Goal: Task Accomplishment & Management: Manage account settings

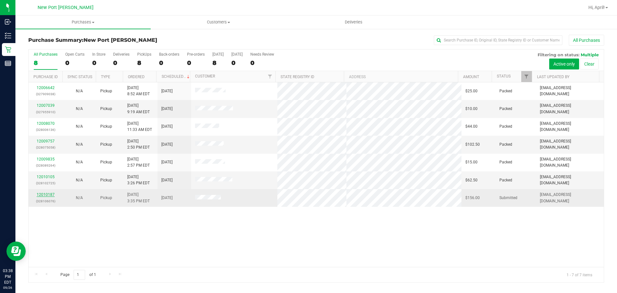
click at [46, 195] on link "12010187" at bounding box center [46, 194] width 18 height 4
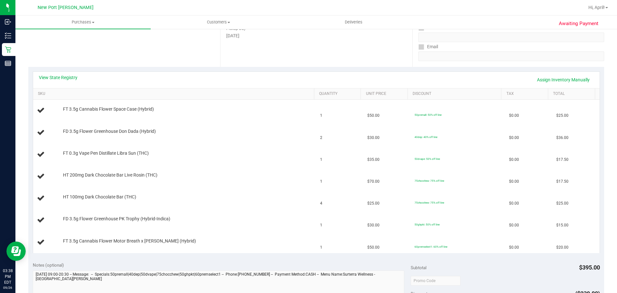
scroll to position [107, 0]
click at [64, 74] on link "View State Registry" at bounding box center [58, 76] width 39 height 6
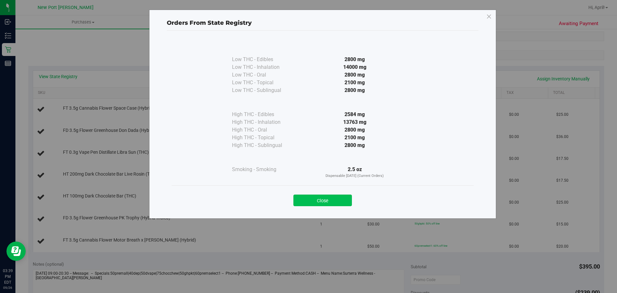
click at [305, 199] on button "Close" at bounding box center [322, 200] width 58 height 12
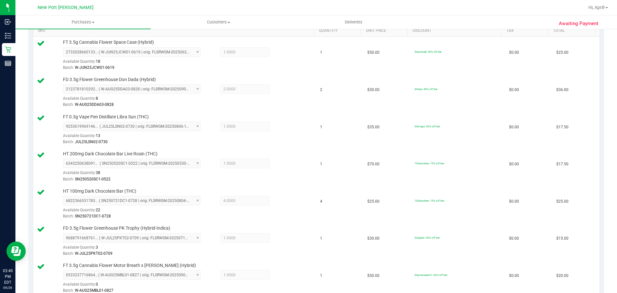
scroll to position [340, 0]
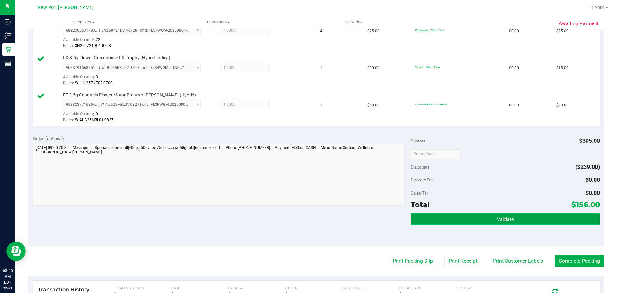
click at [431, 215] on button "Validate" at bounding box center [505, 219] width 189 height 12
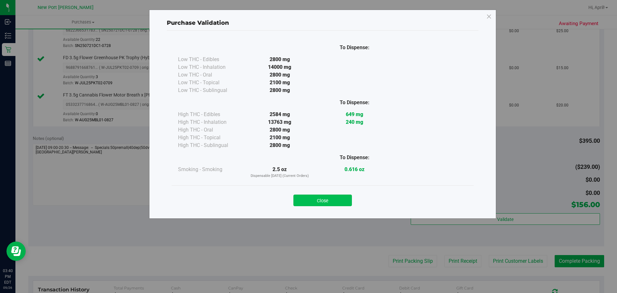
click at [344, 203] on button "Close" at bounding box center [322, 200] width 58 height 12
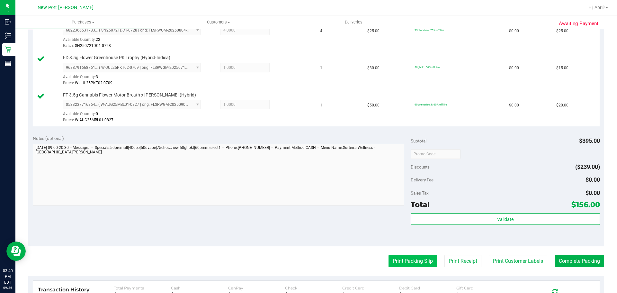
click at [388, 260] on button "Print Packing Slip" at bounding box center [412, 261] width 49 height 12
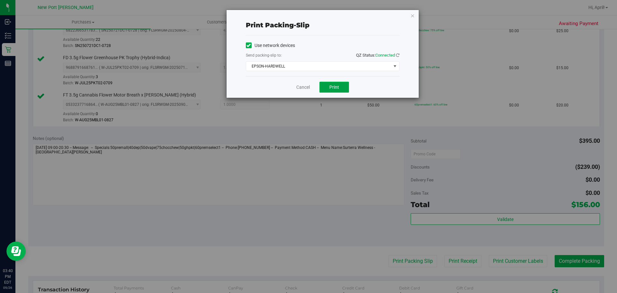
click at [340, 87] on button "Print" at bounding box center [334, 87] width 30 height 11
click at [302, 88] on link "Cancel" at bounding box center [302, 87] width 13 height 7
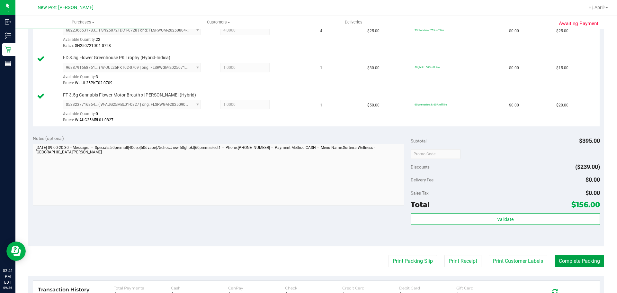
click at [586, 262] on button "Complete Packing" at bounding box center [579, 261] width 49 height 12
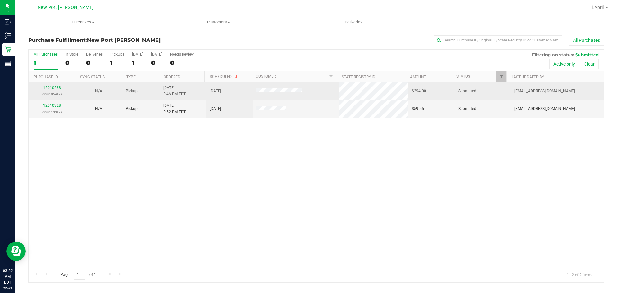
click at [51, 87] on link "12010288" at bounding box center [52, 87] width 18 height 4
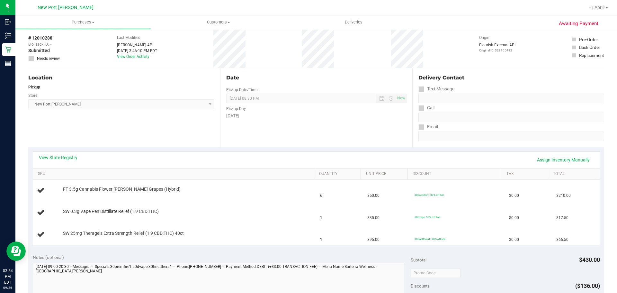
scroll to position [64, 0]
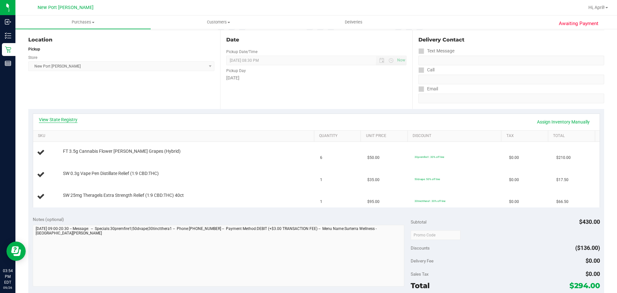
click at [63, 117] on link "View State Registry" at bounding box center [58, 119] width 39 height 6
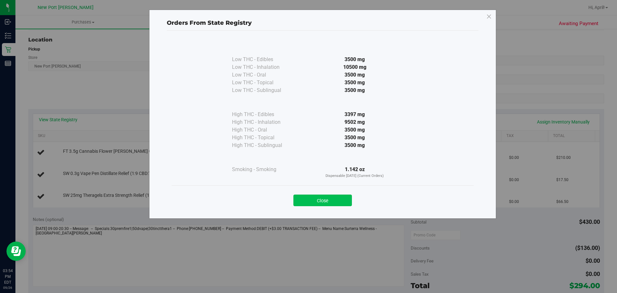
click at [334, 201] on button "Close" at bounding box center [322, 200] width 58 height 12
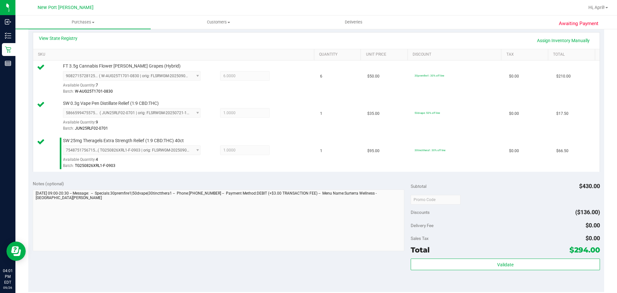
scroll to position [226, 0]
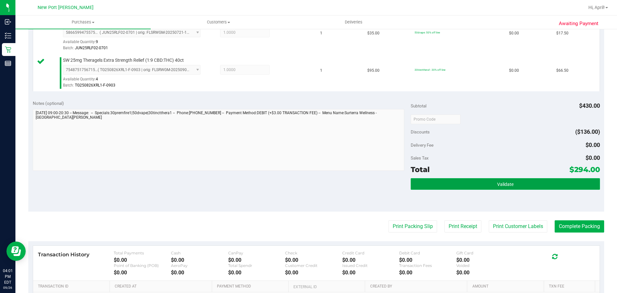
click at [482, 184] on button "Validate" at bounding box center [505, 184] width 189 height 12
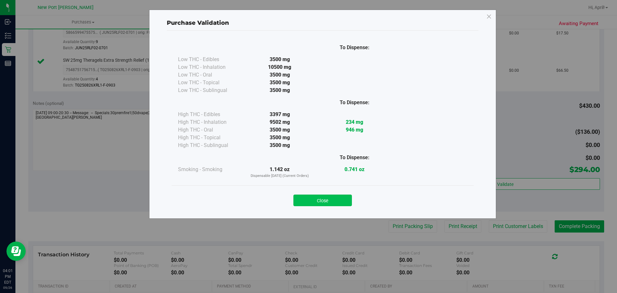
click at [334, 198] on button "Close" at bounding box center [322, 200] width 58 height 12
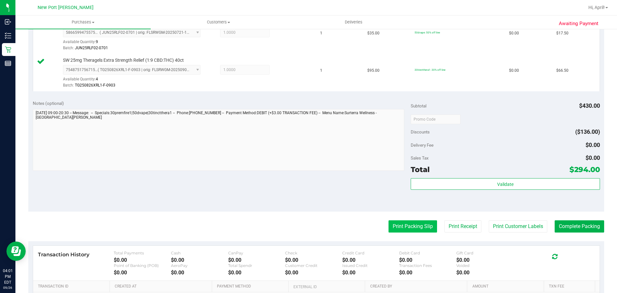
click at [405, 226] on button "Print Packing Slip" at bounding box center [412, 226] width 49 height 12
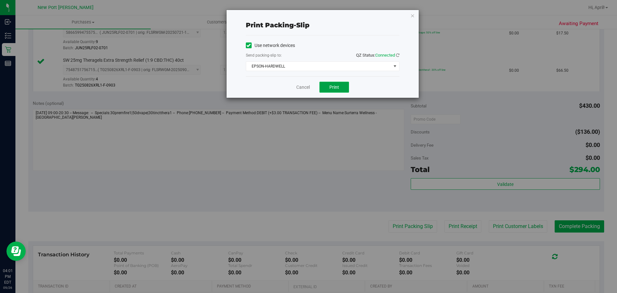
click at [336, 88] on span "Print" at bounding box center [334, 87] width 10 height 5
click at [305, 91] on div "Cancel Print" at bounding box center [323, 87] width 154 height 22
click at [303, 88] on link "Cancel" at bounding box center [302, 87] width 13 height 7
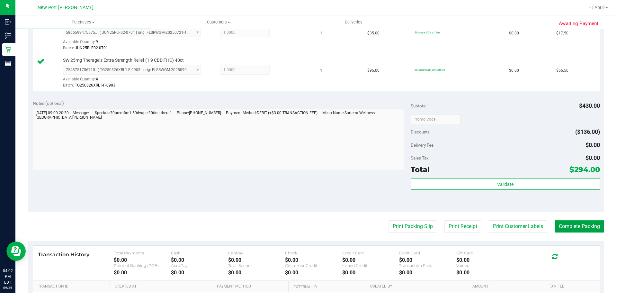
click at [576, 227] on button "Complete Packing" at bounding box center [579, 226] width 49 height 12
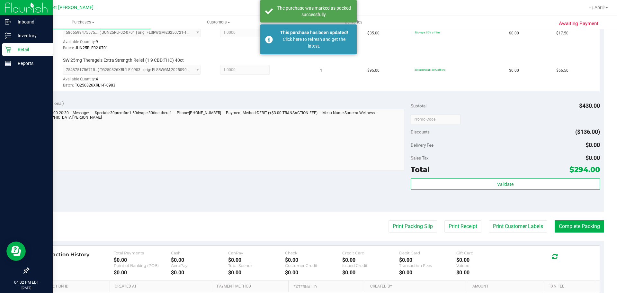
click at [20, 51] on p "Retail" at bounding box center [30, 50] width 39 height 8
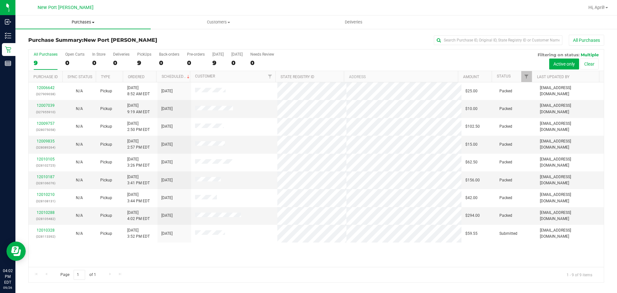
click at [94, 23] on span at bounding box center [93, 22] width 3 height 1
click at [44, 47] on span "Fulfillment" at bounding box center [35, 46] width 40 height 5
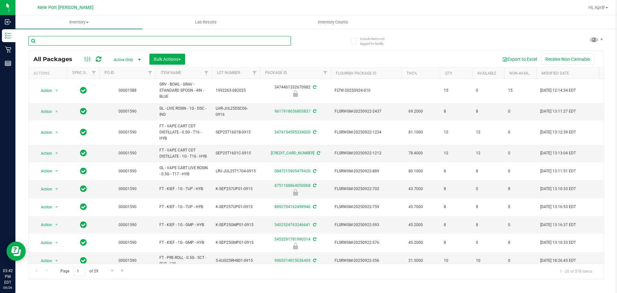
drag, startPoint x: 0, startPoint y: 0, endPoint x: 87, endPoint y: 37, distance: 94.9
click at [87, 37] on input "text" at bounding box center [159, 41] width 263 height 10
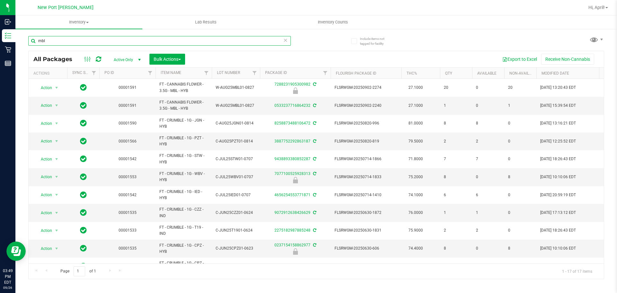
click at [87, 37] on input "mbl" at bounding box center [159, 41] width 263 height 10
click at [87, 38] on input "mbl" at bounding box center [159, 41] width 263 height 10
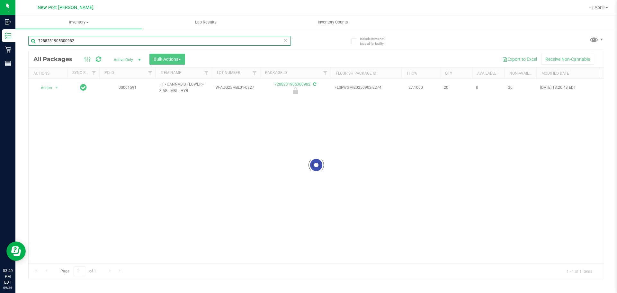
type input "7288231905300982"
click at [55, 87] on div at bounding box center [316, 164] width 575 height 227
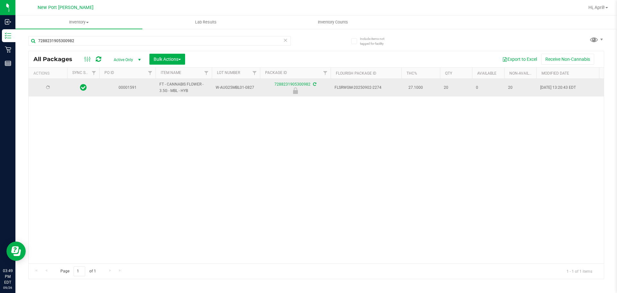
click at [56, 89] on div at bounding box center [47, 88] width 31 height 6
click at [56, 89] on span "select" at bounding box center [56, 87] width 5 height 5
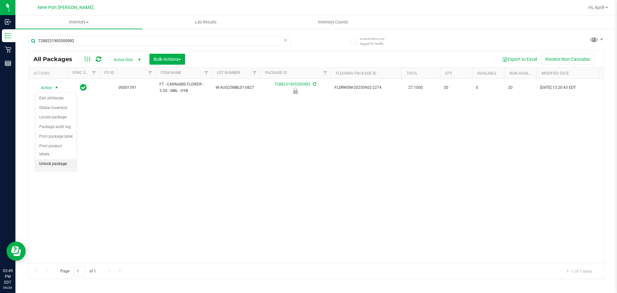
click at [57, 159] on li "Unlock package" at bounding box center [55, 164] width 41 height 10
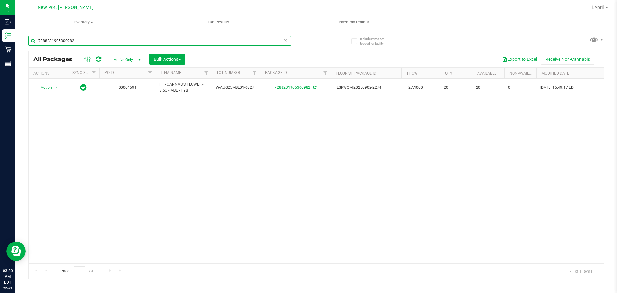
click at [102, 42] on input "7288231905300982" at bounding box center [159, 41] width 263 height 10
type input "7"
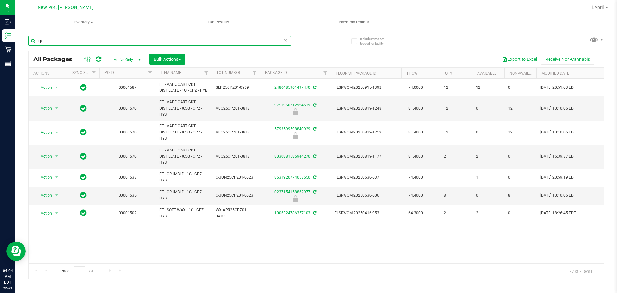
type input "c"
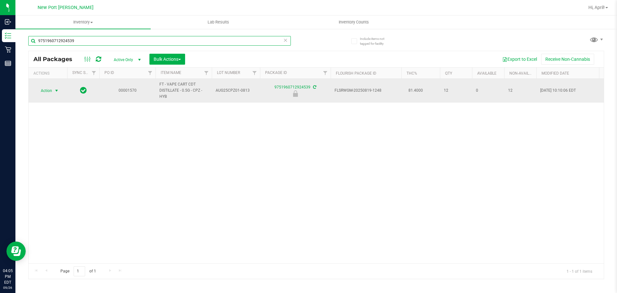
type input "9751960712924539"
click at [57, 93] on span "select" at bounding box center [56, 90] width 5 height 5
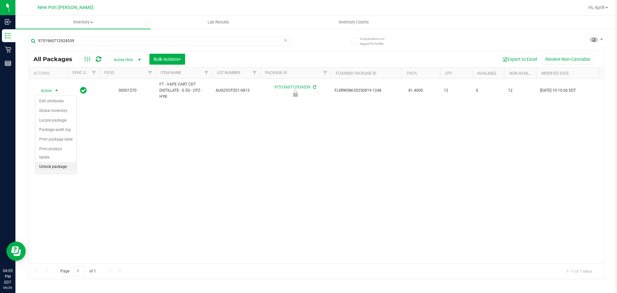
drag, startPoint x: 64, startPoint y: 157, endPoint x: 67, endPoint y: 157, distance: 3.5
click at [65, 162] on li "Unlock package" at bounding box center [55, 167] width 41 height 10
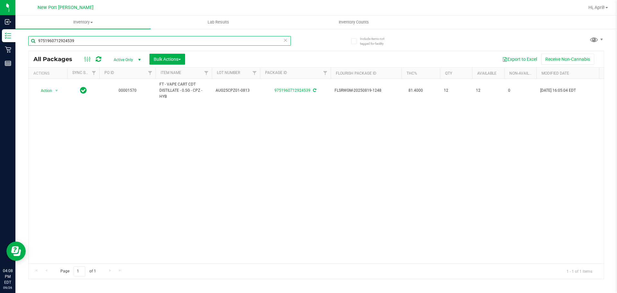
click at [76, 41] on input "9751960712924539" at bounding box center [159, 41] width 263 height 10
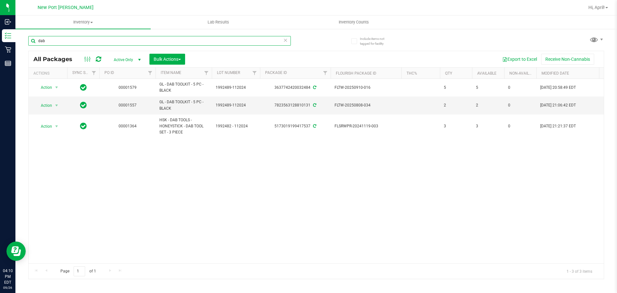
click at [93, 40] on input "dab" at bounding box center [159, 41] width 263 height 10
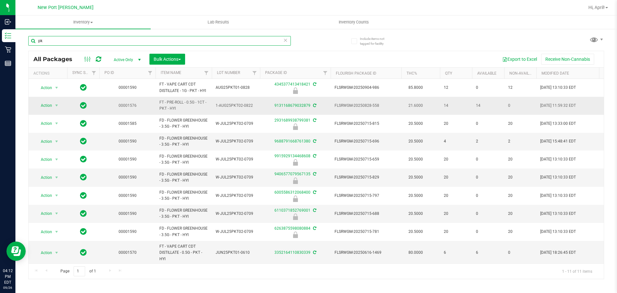
type input "p"
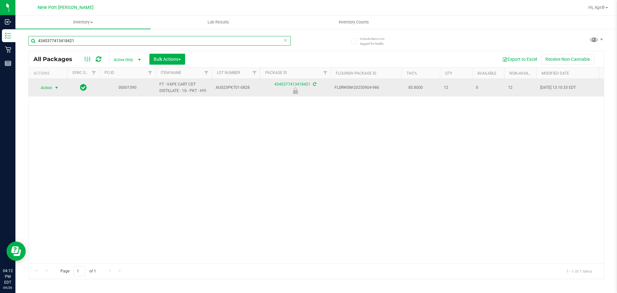
type input "4345377413418421"
click at [55, 88] on span "select" at bounding box center [56, 87] width 5 height 5
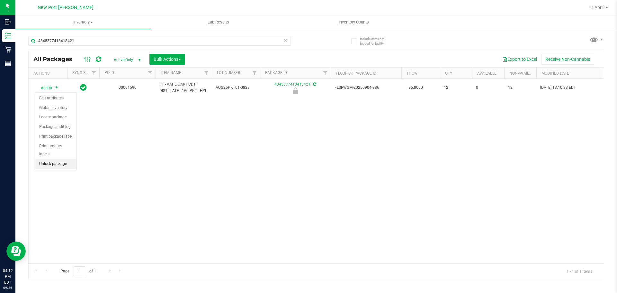
click at [57, 159] on li "Unlock package" at bounding box center [55, 164] width 41 height 10
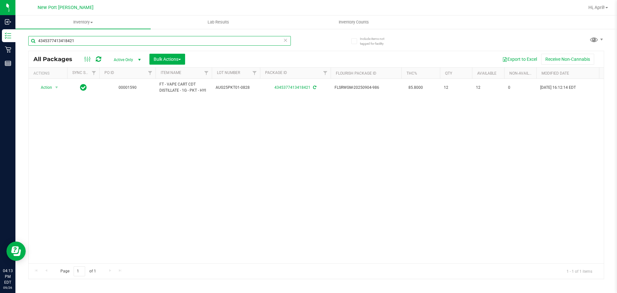
click at [92, 41] on input "4345377413418421" at bounding box center [159, 41] width 263 height 10
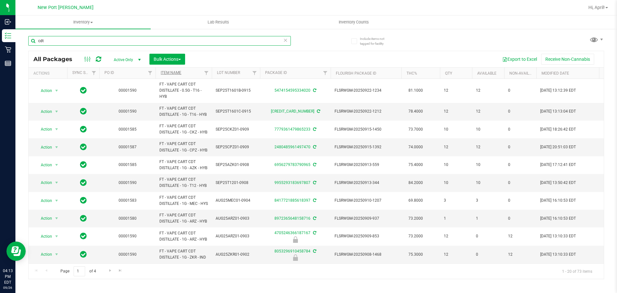
type input "cdt"
click at [172, 72] on link "Item Name" at bounding box center [171, 72] width 21 height 4
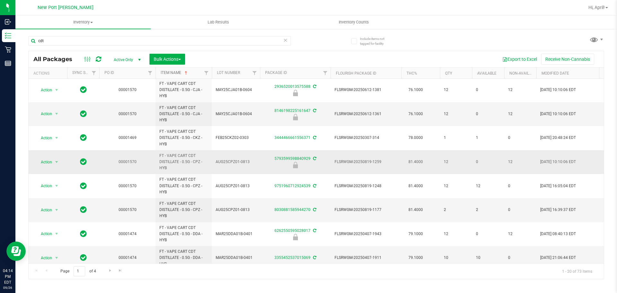
scroll to position [193, 0]
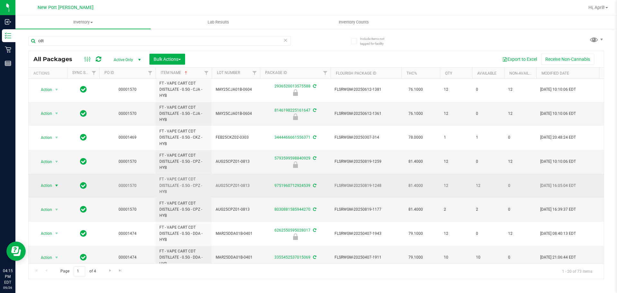
click at [53, 183] on span "select" at bounding box center [57, 185] width 8 height 9
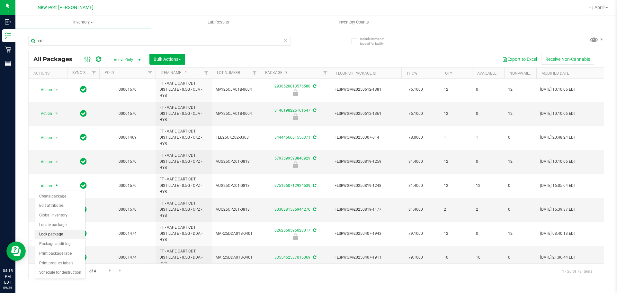
click at [53, 234] on li "Lock package" at bounding box center [60, 234] width 50 height 10
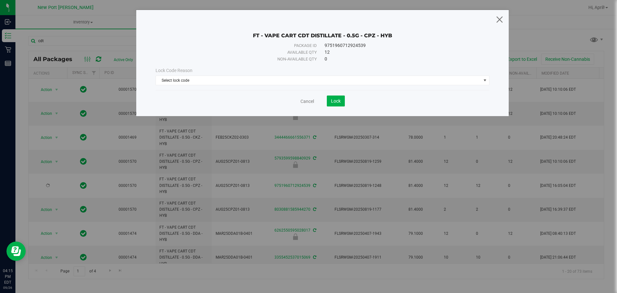
click at [498, 20] on icon at bounding box center [499, 19] width 9 height 15
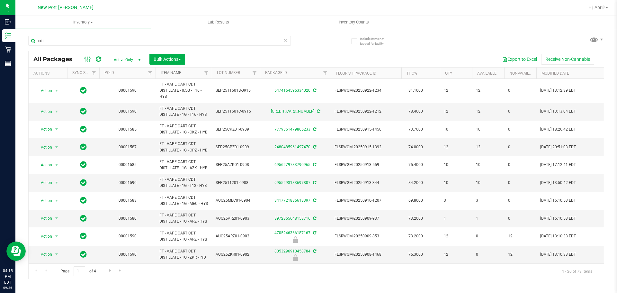
click at [174, 71] on link "Item Name" at bounding box center [171, 72] width 21 height 4
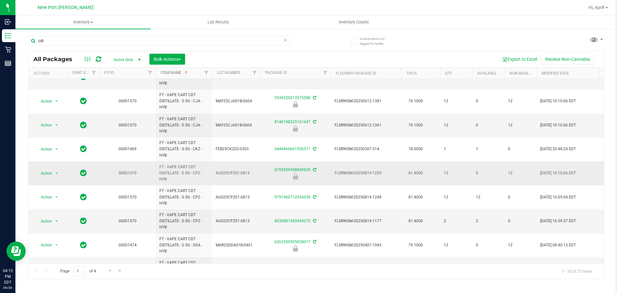
scroll to position [193, 0]
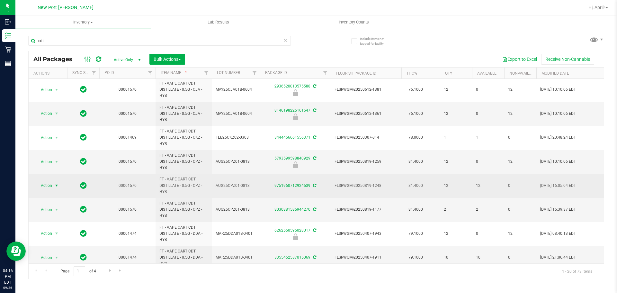
click at [52, 188] on span "Action" at bounding box center [43, 185] width 17 height 9
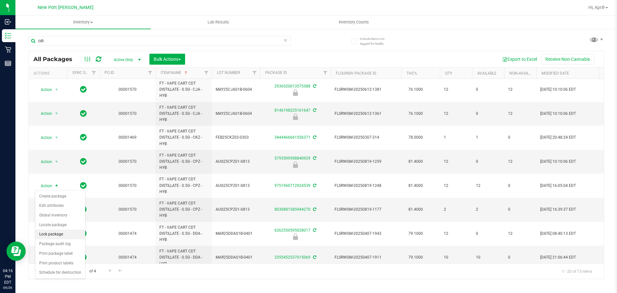
click at [57, 232] on li "Lock package" at bounding box center [60, 234] width 50 height 10
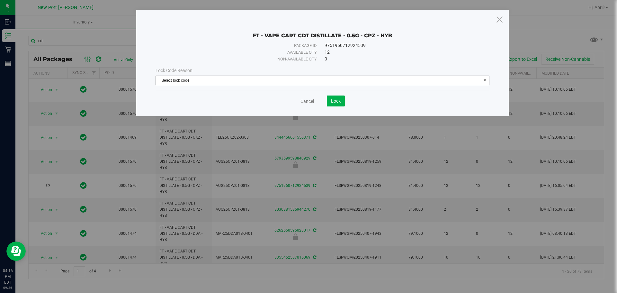
click at [292, 82] on span "Select lock code" at bounding box center [318, 80] width 325 height 9
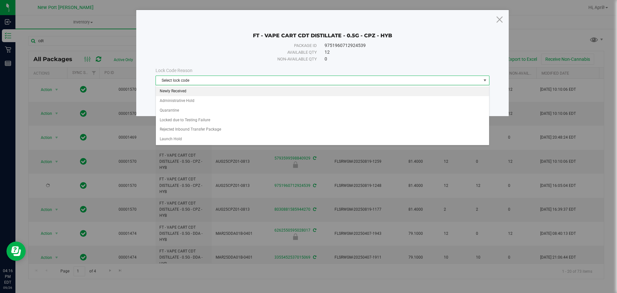
click at [194, 93] on li "Newly Received" at bounding box center [322, 91] width 333 height 10
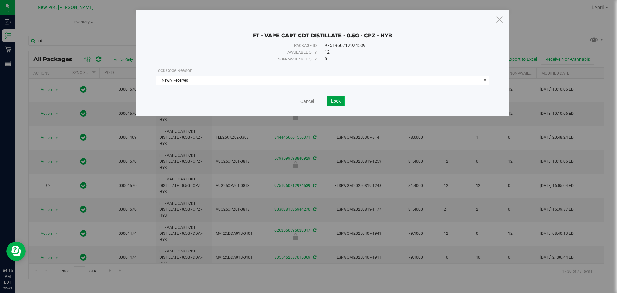
click at [340, 100] on span "Lock" at bounding box center [336, 100] width 10 height 5
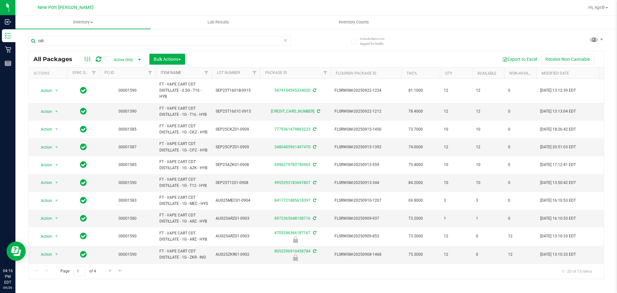
click at [174, 71] on link "Item Name" at bounding box center [171, 72] width 21 height 4
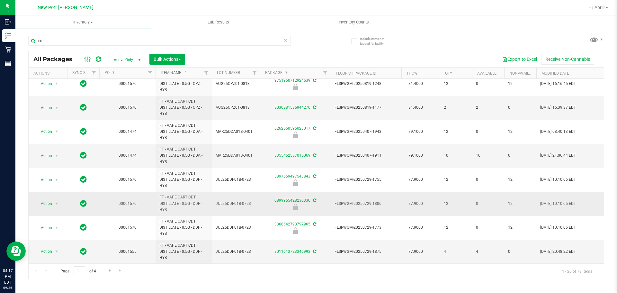
scroll to position [299, 0]
click at [112, 271] on span "Go to the next page" at bounding box center [110, 270] width 5 height 5
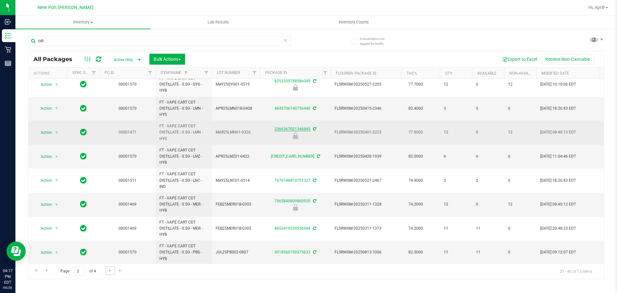
scroll to position [299, 0]
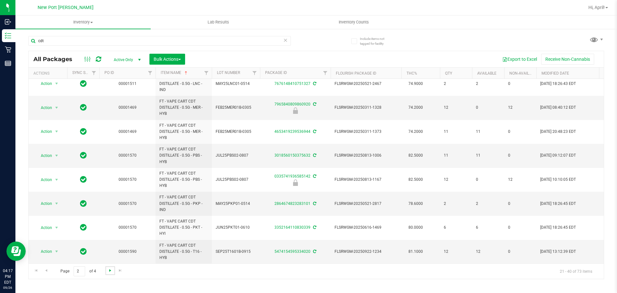
click at [109, 269] on span "Go to the next page" at bounding box center [110, 270] width 5 height 5
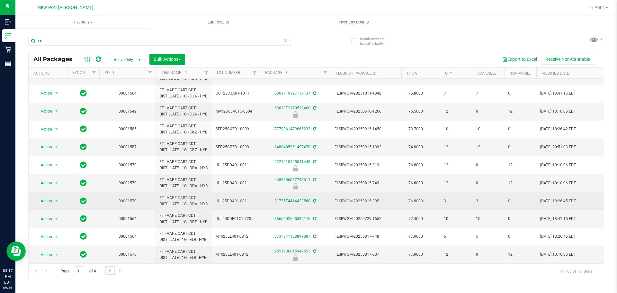
scroll to position [245, 0]
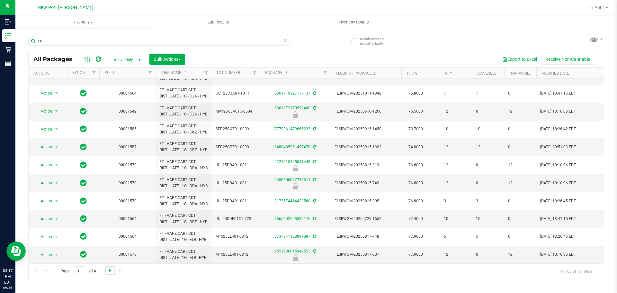
click at [110, 268] on span "Go to the next page" at bounding box center [110, 270] width 5 height 5
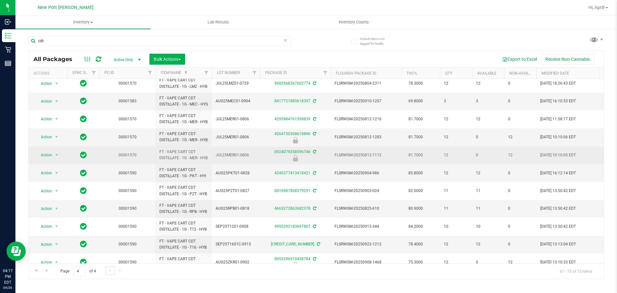
scroll to position [95, 0]
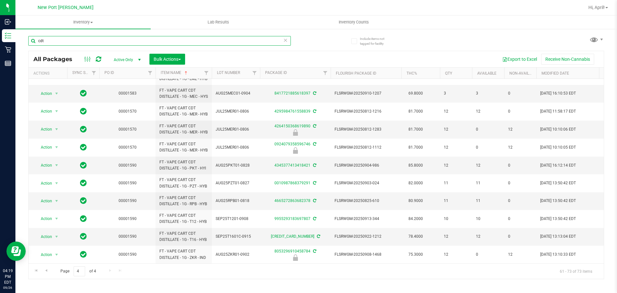
click at [54, 40] on input "cdt" at bounding box center [159, 41] width 263 height 10
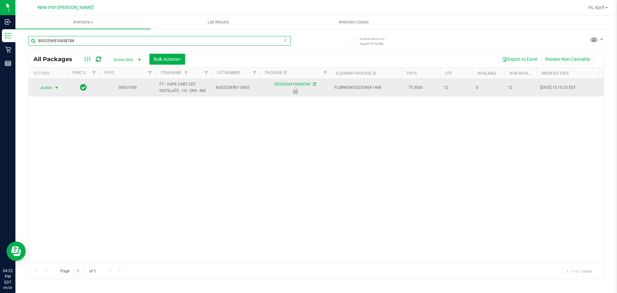
type input "8053296910458784"
click at [45, 87] on span "Action" at bounding box center [43, 87] width 17 height 9
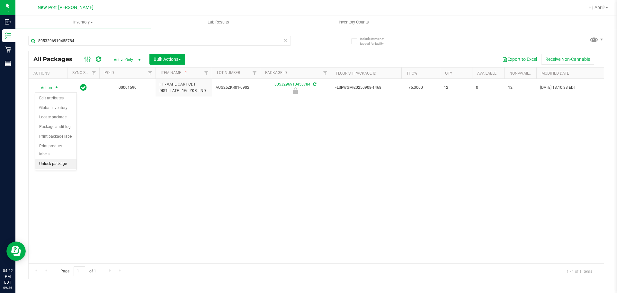
click at [54, 159] on li "Unlock package" at bounding box center [55, 164] width 41 height 10
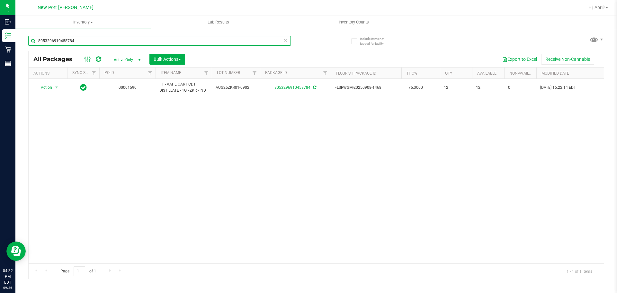
click at [101, 43] on input "8053296910458784" at bounding box center [159, 41] width 263 height 10
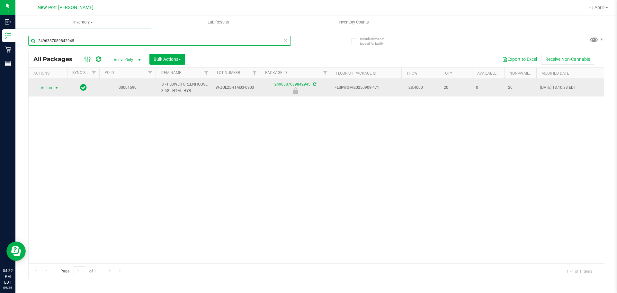
type input "2496387089842945"
click at [56, 89] on span "select" at bounding box center [56, 87] width 5 height 5
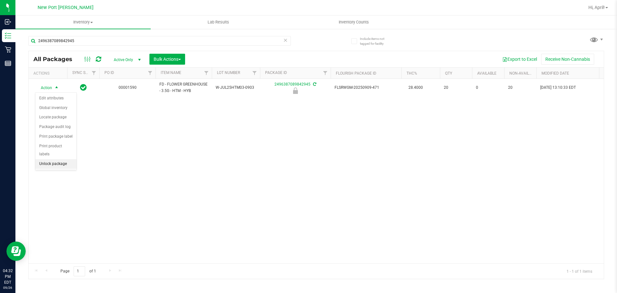
click at [60, 159] on li "Unlock package" at bounding box center [55, 164] width 41 height 10
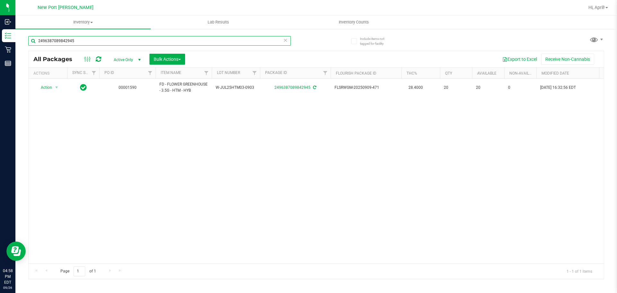
click at [90, 45] on input "2496387089842945" at bounding box center [159, 41] width 263 height 10
type input "2"
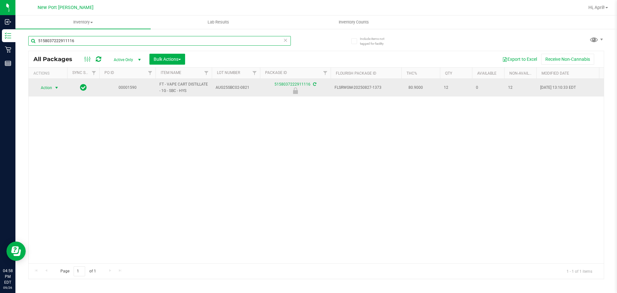
type input "5158037222911116"
click at [58, 87] on span "select" at bounding box center [56, 87] width 5 height 5
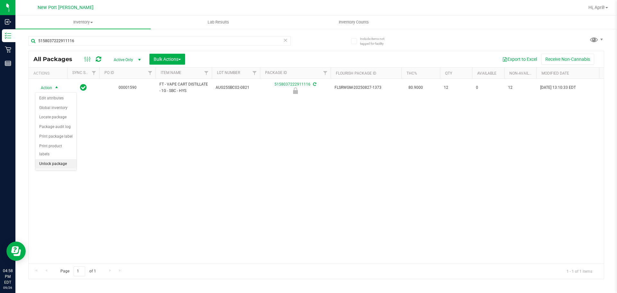
click at [49, 159] on li "Unlock package" at bounding box center [55, 164] width 41 height 10
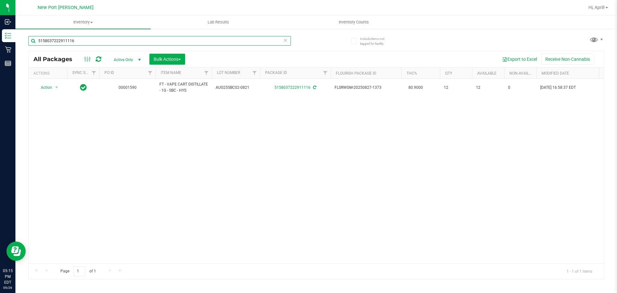
click at [93, 41] on input "5158037222911116" at bounding box center [159, 41] width 263 height 10
type input "5"
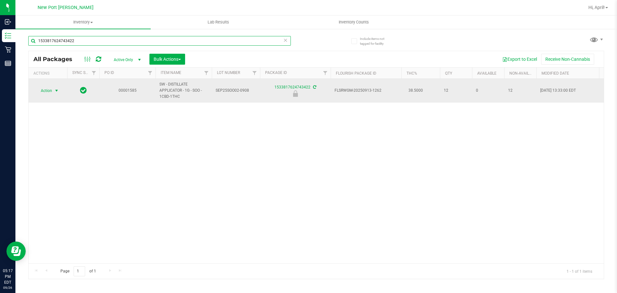
type input "1533817624743422"
click at [55, 92] on span "select" at bounding box center [56, 90] width 5 height 5
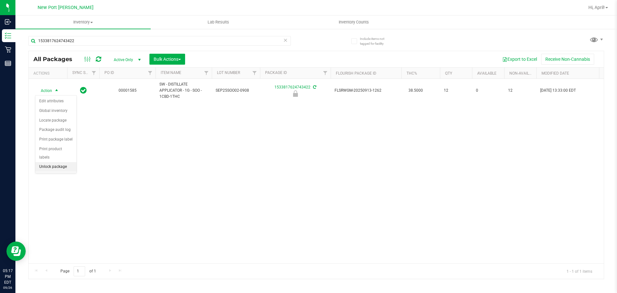
click at [59, 162] on li "Unlock package" at bounding box center [55, 167] width 41 height 10
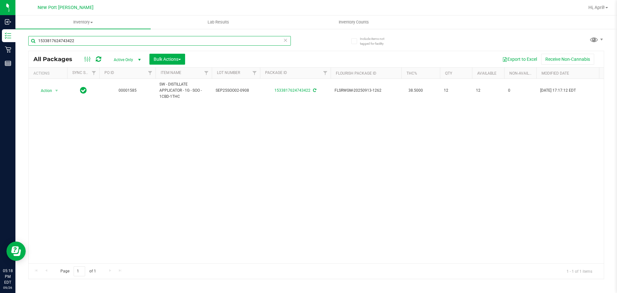
click at [99, 40] on input "1533817624743422" at bounding box center [159, 41] width 263 height 10
type input "1"
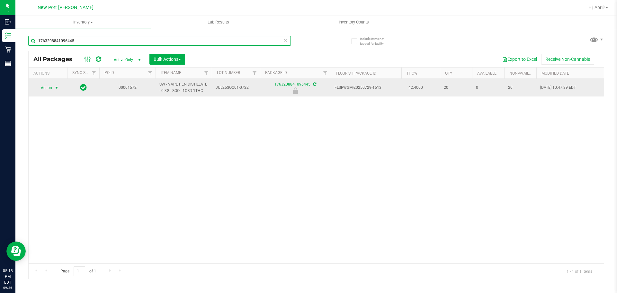
type input "1763208841096445"
click at [56, 86] on span "select" at bounding box center [56, 87] width 5 height 5
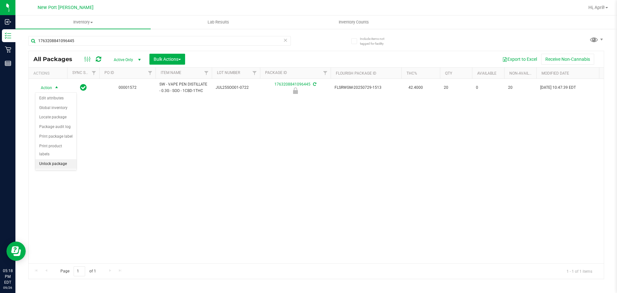
click at [55, 159] on li "Unlock package" at bounding box center [55, 164] width 41 height 10
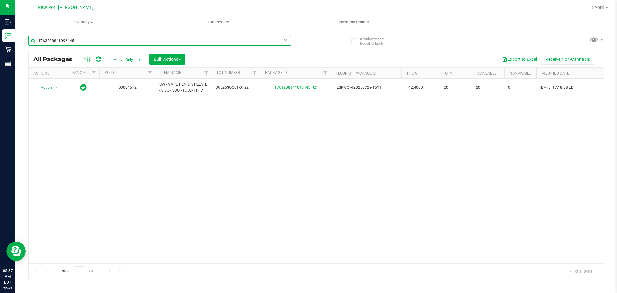
click at [99, 39] on input "1763208841096445" at bounding box center [159, 41] width 263 height 10
type input "1"
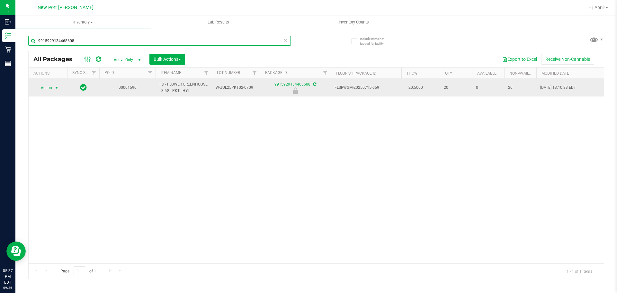
type input "9915929134468608"
click at [58, 87] on span "select" at bounding box center [56, 87] width 5 height 5
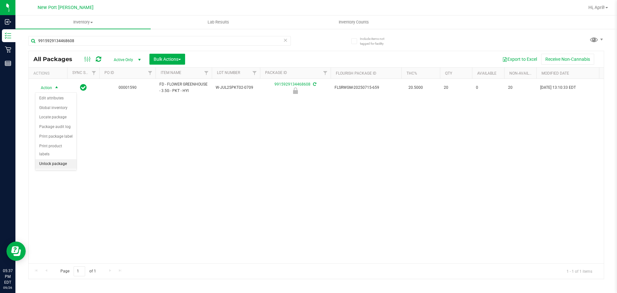
click at [60, 159] on li "Unlock package" at bounding box center [55, 164] width 41 height 10
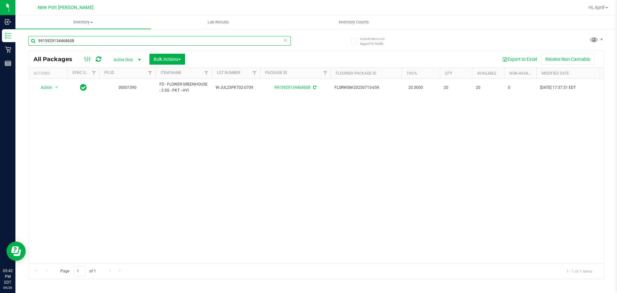
click at [86, 40] on input "9915929134468608" at bounding box center [159, 41] width 263 height 10
type input "9"
type input "mixed"
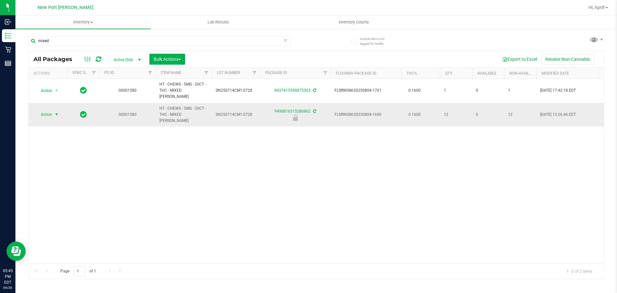
click at [57, 112] on span "select" at bounding box center [56, 114] width 5 height 5
click at [59, 177] on li "Unlock package" at bounding box center [55, 182] width 41 height 10
click at [74, 38] on input "mixed" at bounding box center [159, 41] width 263 height 10
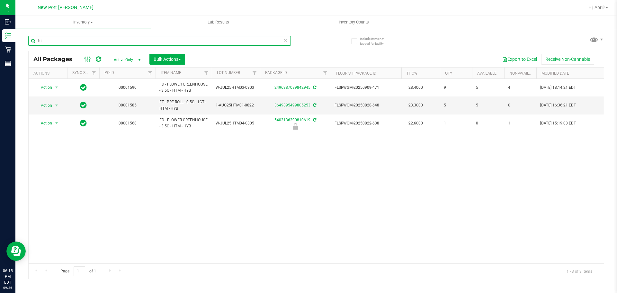
type input "h"
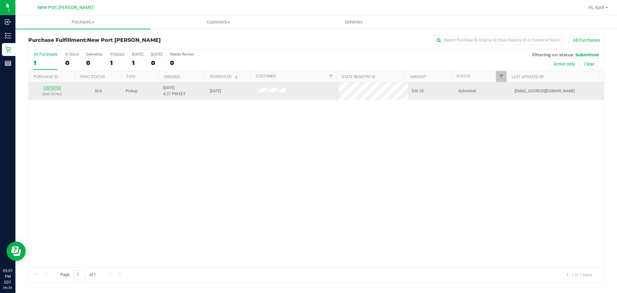
click at [58, 87] on link "12010703" at bounding box center [52, 87] width 18 height 4
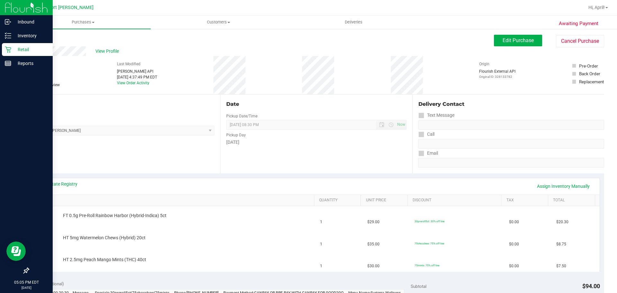
click at [24, 48] on p "Retail" at bounding box center [30, 50] width 39 height 8
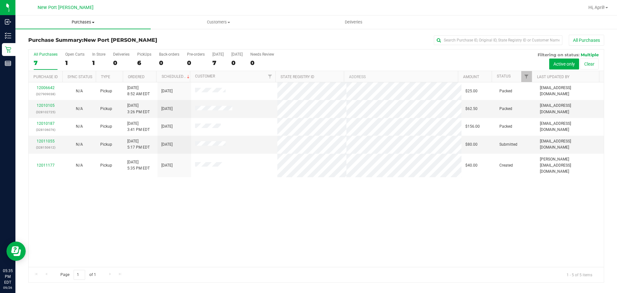
click at [94, 22] on span at bounding box center [93, 22] width 3 height 1
click at [52, 46] on span "Fulfillment" at bounding box center [35, 46] width 40 height 5
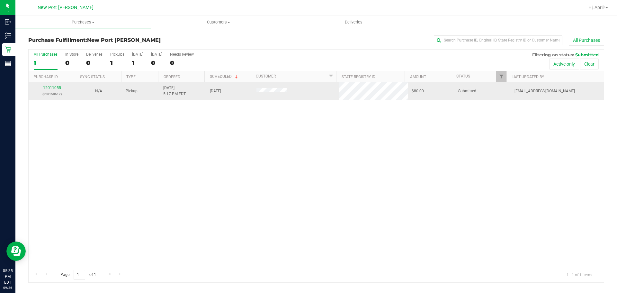
click at [55, 87] on link "12011055" at bounding box center [52, 87] width 18 height 4
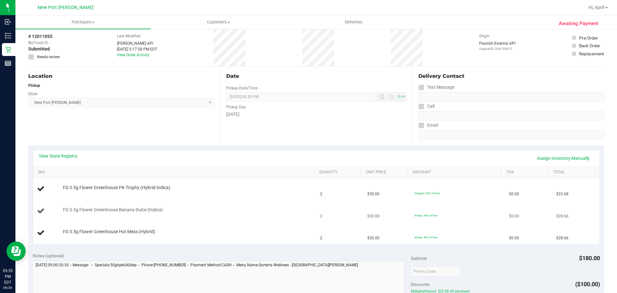
scroll to position [64, 0]
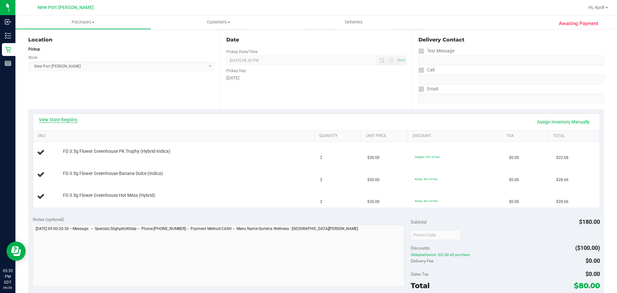
click at [47, 122] on link "View State Registry" at bounding box center [58, 119] width 39 height 6
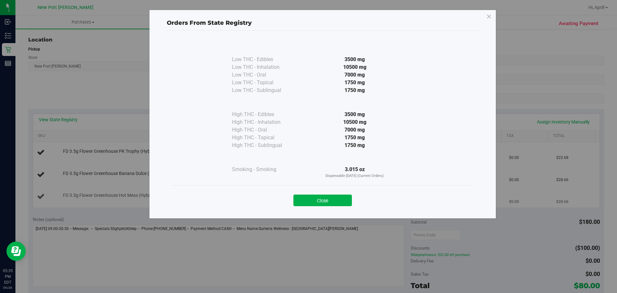
click at [313, 202] on button "Close" at bounding box center [322, 200] width 58 height 12
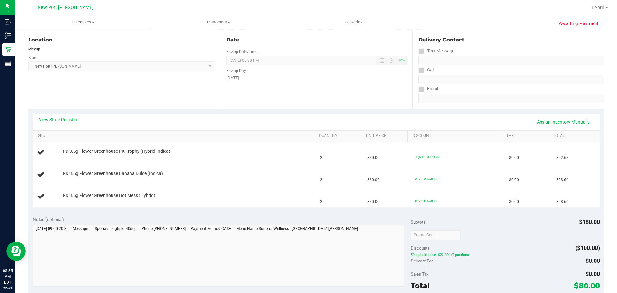
click at [67, 121] on link "View State Registry" at bounding box center [58, 119] width 39 height 6
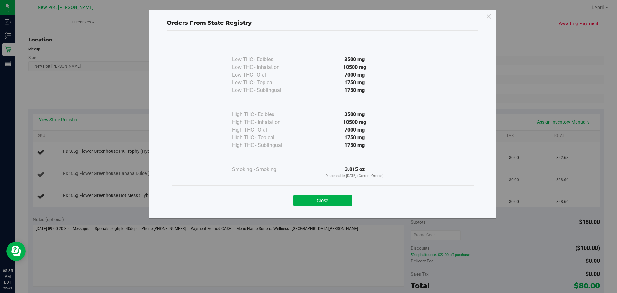
drag, startPoint x: 321, startPoint y: 197, endPoint x: 302, endPoint y: 183, distance: 23.6
click at [321, 197] on button "Close" at bounding box center [322, 200] width 58 height 12
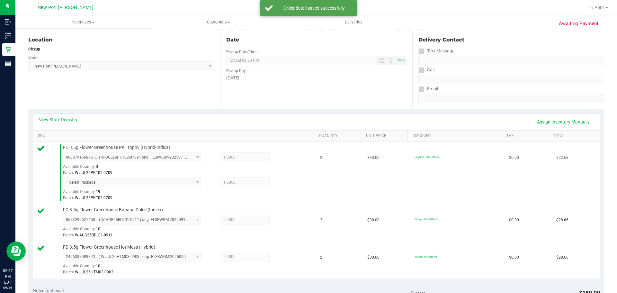
scroll to position [225, 0]
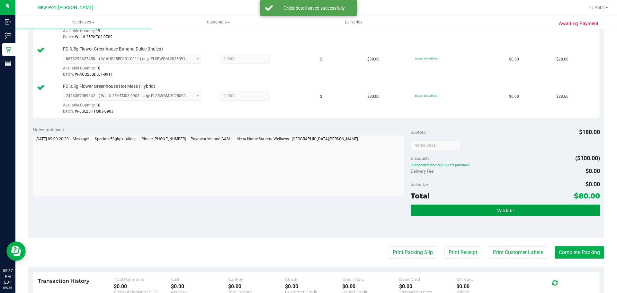
click at [509, 213] on button "Validate" at bounding box center [505, 210] width 189 height 12
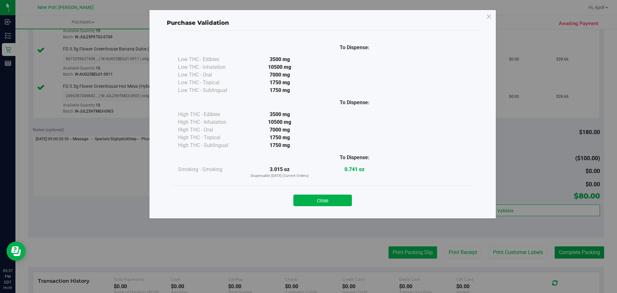
drag, startPoint x: 330, startPoint y: 202, endPoint x: 428, endPoint y: 250, distance: 109.2
click at [331, 202] on button "Close" at bounding box center [322, 200] width 58 height 12
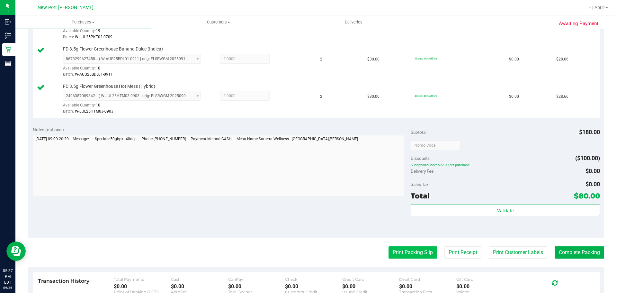
click at [422, 251] on button "Print Packing Slip" at bounding box center [412, 252] width 49 height 12
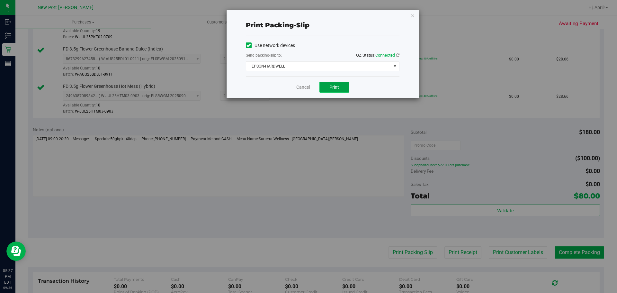
click at [334, 91] on button "Print" at bounding box center [334, 87] width 30 height 11
click at [302, 87] on link "Cancel" at bounding box center [302, 87] width 13 height 7
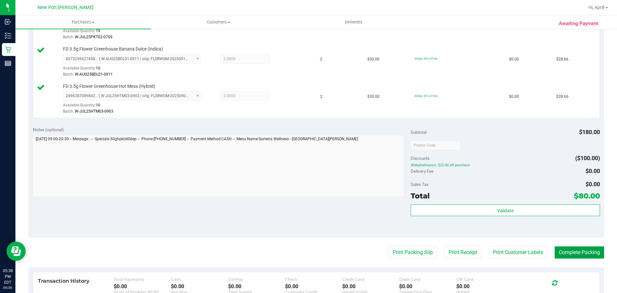
click at [565, 257] on button "Complete Packing" at bounding box center [579, 252] width 49 height 12
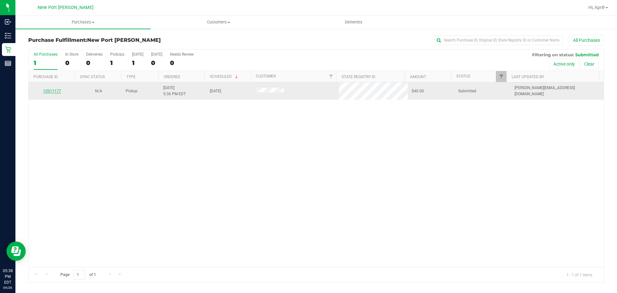
click at [55, 92] on link "12011177" at bounding box center [52, 91] width 18 height 4
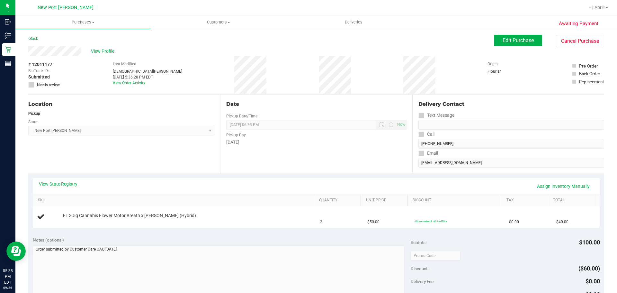
click at [64, 184] on link "View State Registry" at bounding box center [58, 184] width 39 height 6
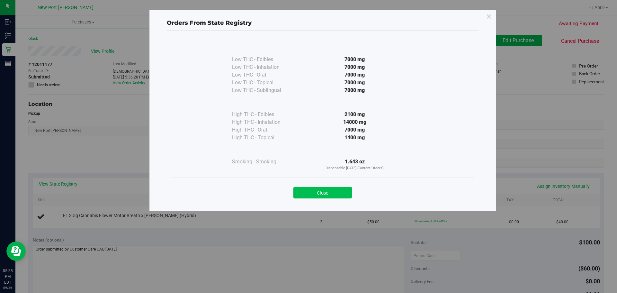
click at [338, 195] on button "Close" at bounding box center [322, 193] width 58 height 12
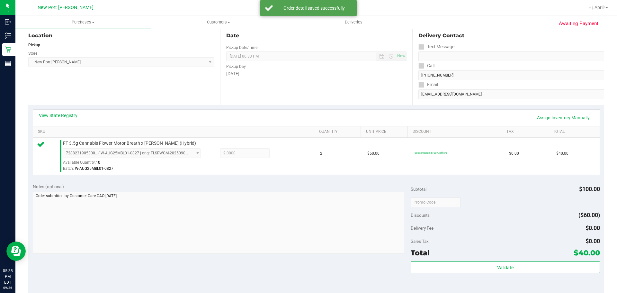
scroll to position [129, 0]
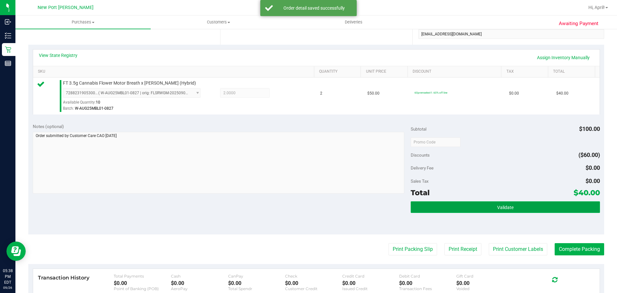
click at [496, 202] on button "Validate" at bounding box center [505, 207] width 189 height 12
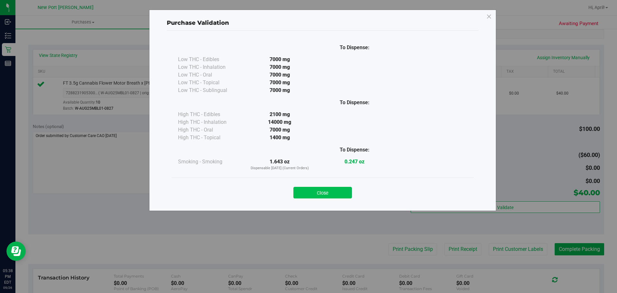
click at [328, 188] on button "Close" at bounding box center [322, 193] width 58 height 12
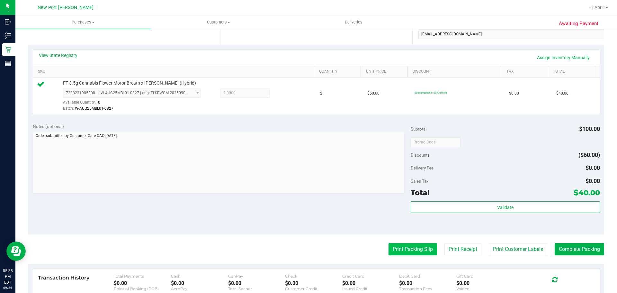
click at [416, 247] on button "Print Packing Slip" at bounding box center [412, 249] width 49 height 12
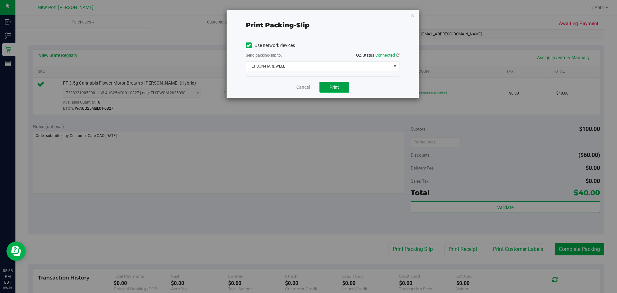
click at [330, 85] on span "Print" at bounding box center [334, 87] width 10 height 5
drag, startPoint x: 306, startPoint y: 87, endPoint x: 312, endPoint y: 95, distance: 9.8
click at [306, 87] on link "Cancel" at bounding box center [302, 87] width 13 height 7
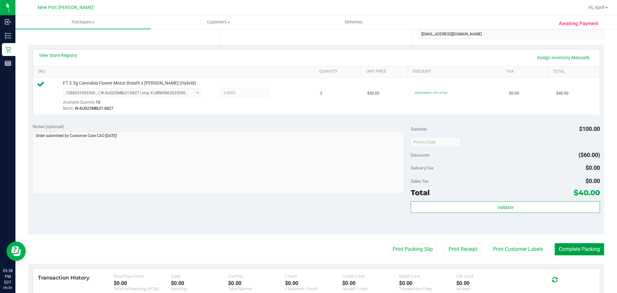
click at [571, 248] on button "Complete Packing" at bounding box center [579, 249] width 49 height 12
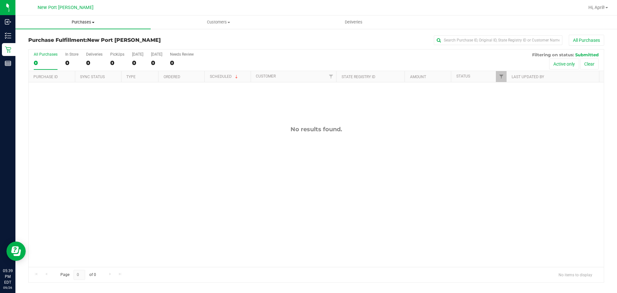
click at [94, 22] on span at bounding box center [93, 22] width 3 height 1
click at [70, 37] on span "Summary of purchases" at bounding box center [48, 38] width 66 height 5
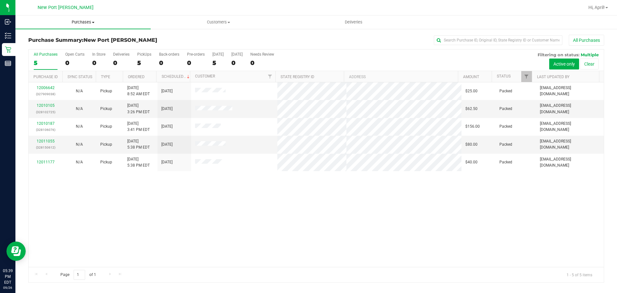
click at [94, 23] on span at bounding box center [93, 22] width 3 height 1
click at [58, 46] on li "Fulfillment" at bounding box center [82, 47] width 135 height 8
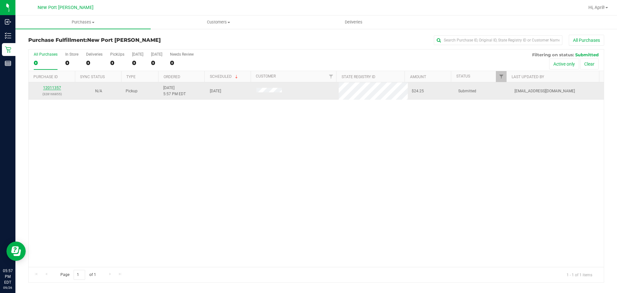
click at [54, 87] on link "12011357" at bounding box center [52, 87] width 18 height 4
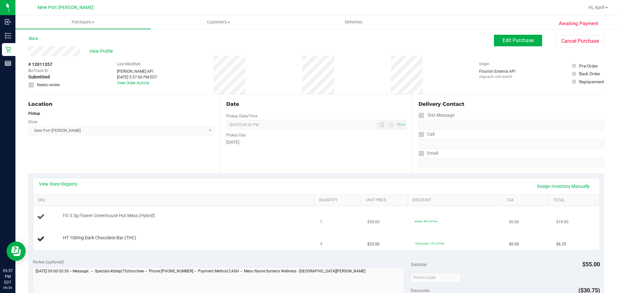
scroll to position [64, 0]
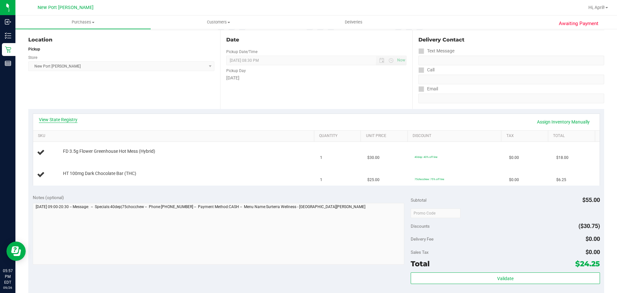
click at [58, 120] on link "View State Registry" at bounding box center [58, 119] width 39 height 6
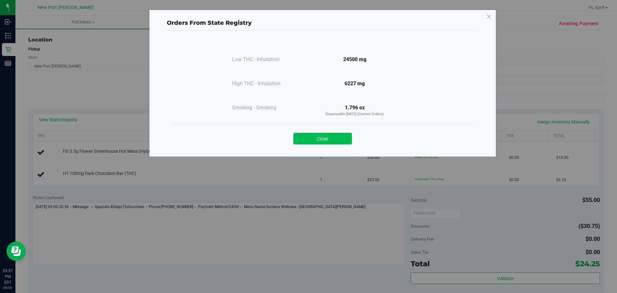
click at [318, 139] on button "Close" at bounding box center [322, 139] width 58 height 12
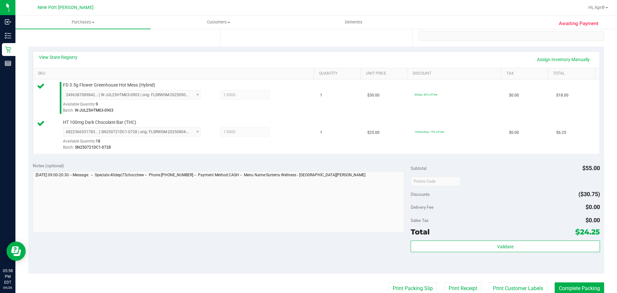
scroll to position [193, 0]
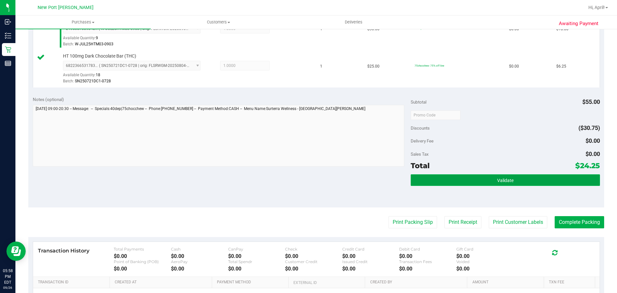
click at [497, 178] on span "Validate" at bounding box center [505, 180] width 16 height 5
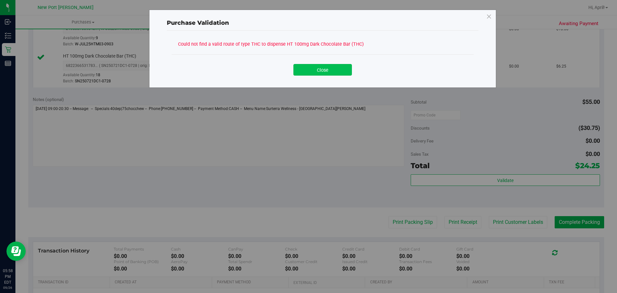
click at [330, 73] on button "Close" at bounding box center [322, 70] width 58 height 12
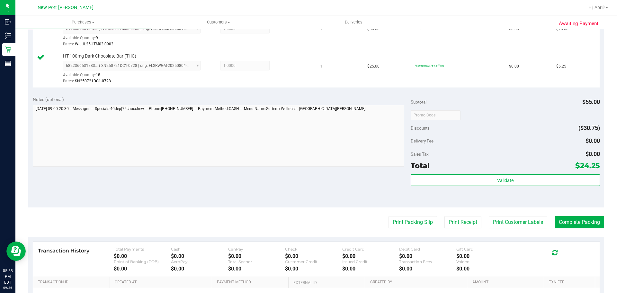
scroll to position [32, 0]
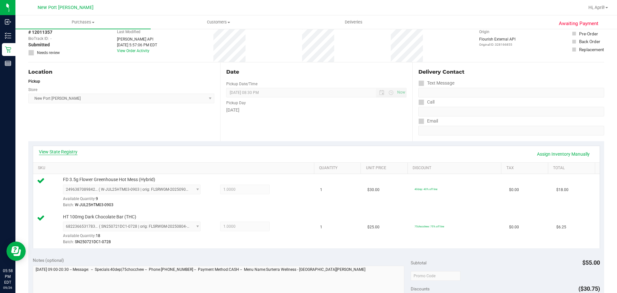
click at [61, 150] on link "View State Registry" at bounding box center [58, 151] width 39 height 6
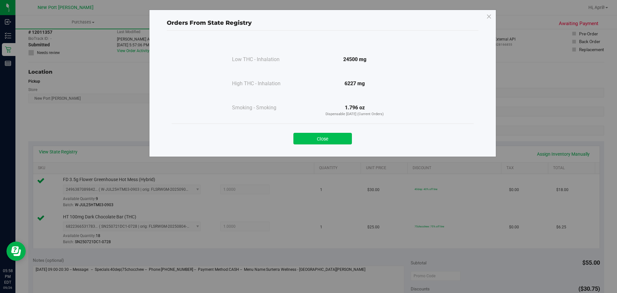
click at [327, 138] on button "Close" at bounding box center [322, 139] width 58 height 12
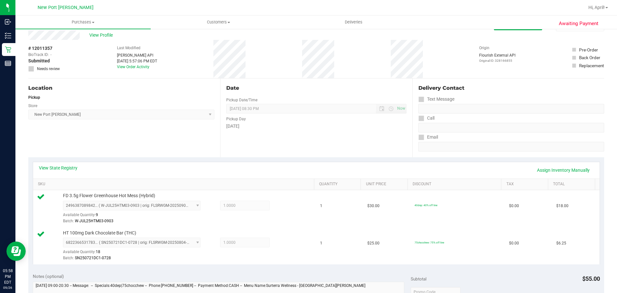
scroll to position [0, 0]
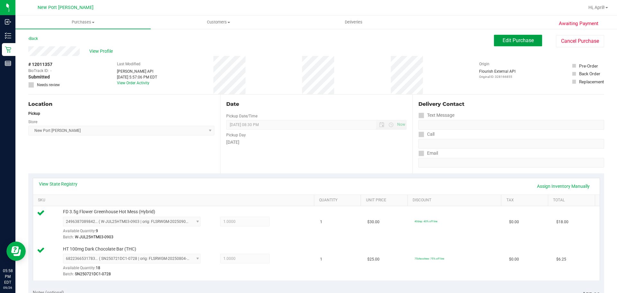
click at [509, 38] on span "Edit Purchase" at bounding box center [518, 40] width 31 height 6
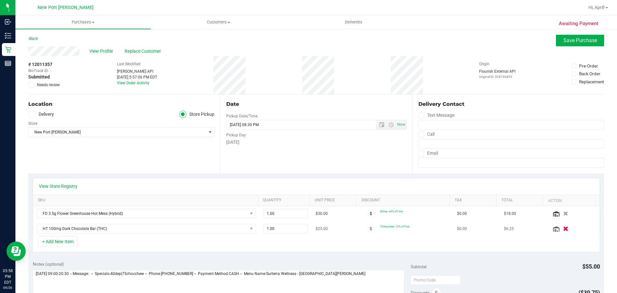
click at [563, 227] on icon "button" at bounding box center [565, 228] width 5 height 5
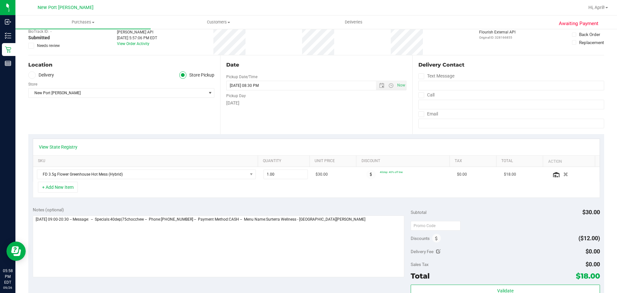
scroll to position [96, 0]
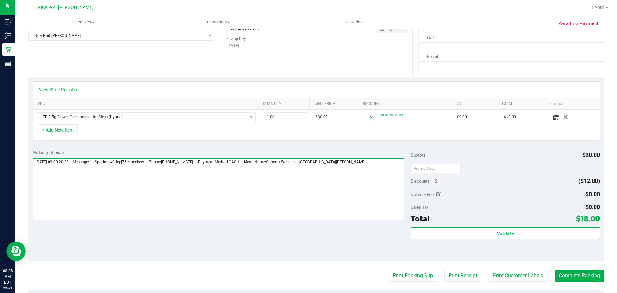
click at [373, 168] on textarea at bounding box center [219, 189] width 372 height 62
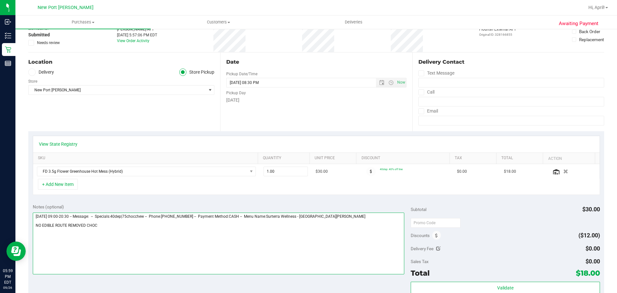
scroll to position [0, 0]
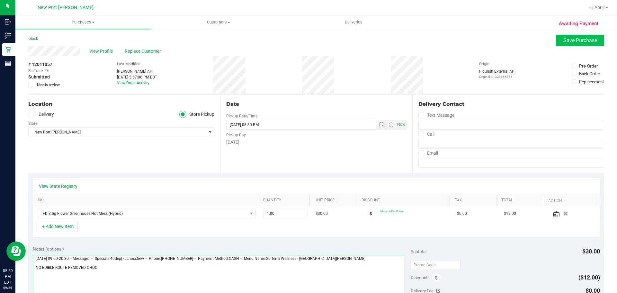
type textarea "Friday 09/26/2025 09:00-20:30 -- Message: -- Specials:40dep|75chocchew -- Phone…"
click at [567, 39] on span "Save Purchase" at bounding box center [580, 40] width 34 height 6
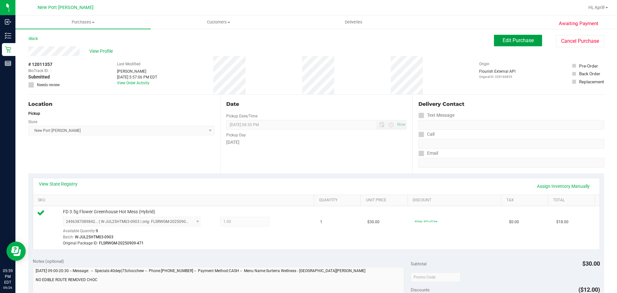
click at [520, 41] on span "Edit Purchase" at bounding box center [518, 40] width 31 height 6
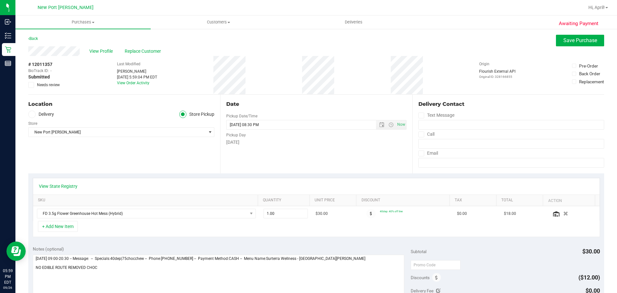
click at [30, 85] on icon at bounding box center [31, 85] width 4 height 0
click at [0, 0] on input "Needs review" at bounding box center [0, 0] width 0 height 0
click at [583, 41] on span "Save Purchase" at bounding box center [580, 40] width 34 height 6
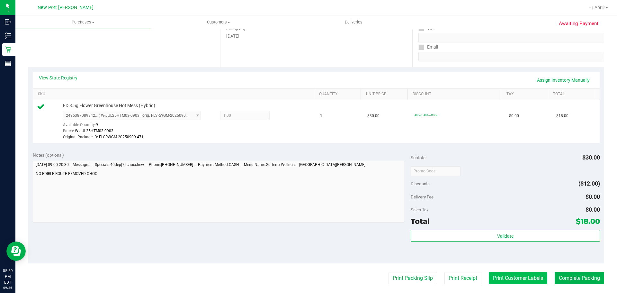
scroll to position [161, 0]
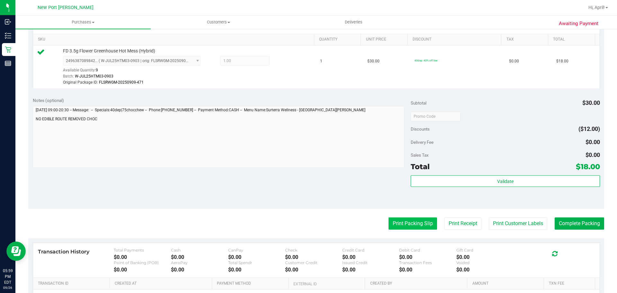
click at [412, 223] on button "Print Packing Slip" at bounding box center [412, 223] width 49 height 12
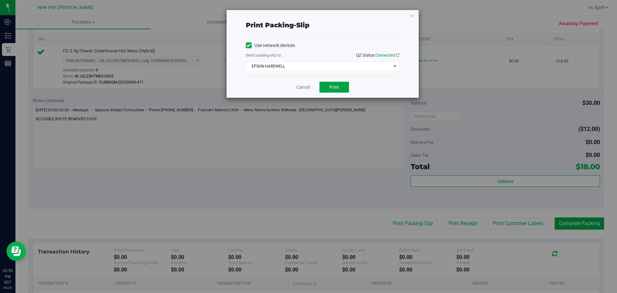
click at [339, 87] on button "Print" at bounding box center [334, 87] width 30 height 11
click at [303, 87] on link "Cancel" at bounding box center [302, 87] width 13 height 7
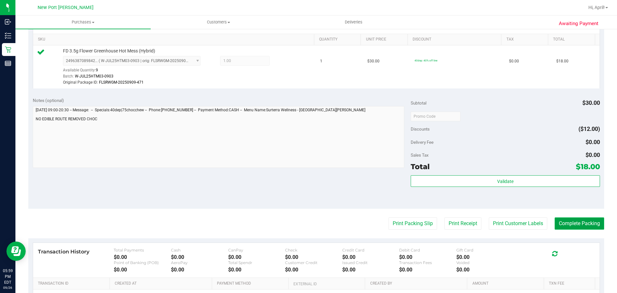
click at [563, 219] on button "Complete Packing" at bounding box center [579, 223] width 49 height 12
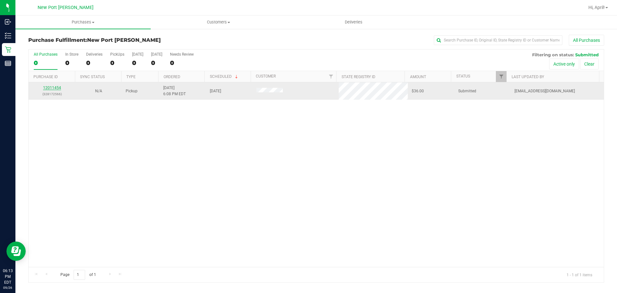
click at [50, 87] on link "12011454" at bounding box center [52, 87] width 18 height 4
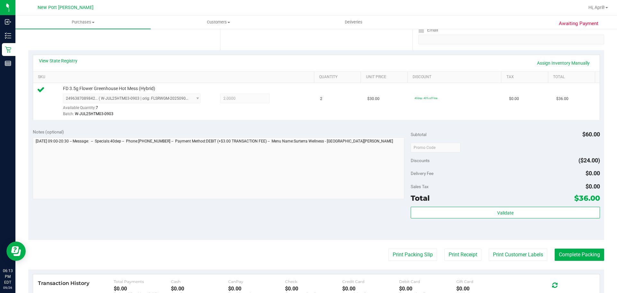
scroll to position [129, 0]
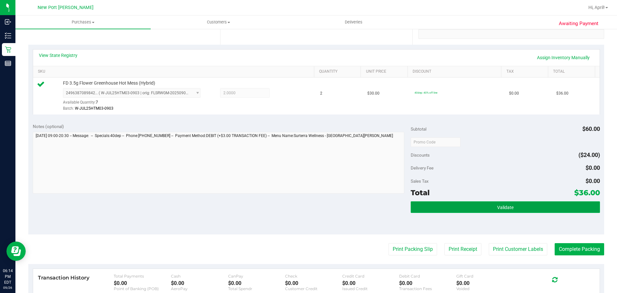
click at [455, 206] on button "Validate" at bounding box center [505, 207] width 189 height 12
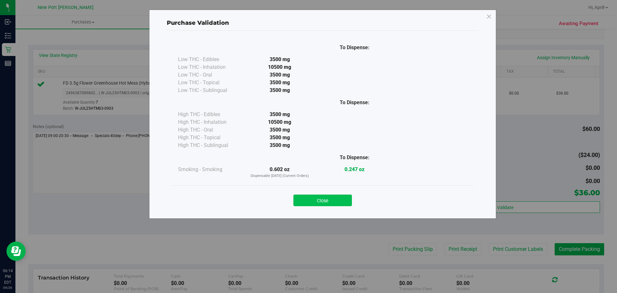
click at [314, 199] on button "Close" at bounding box center [322, 200] width 58 height 12
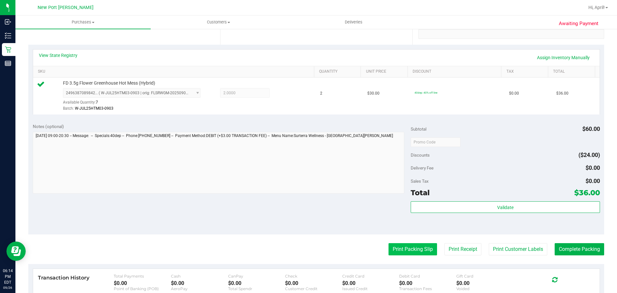
click at [396, 247] on button "Print Packing Slip" at bounding box center [412, 249] width 49 height 12
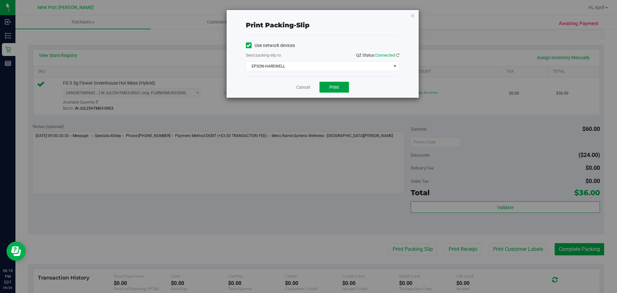
click at [341, 87] on button "Print" at bounding box center [334, 87] width 30 height 11
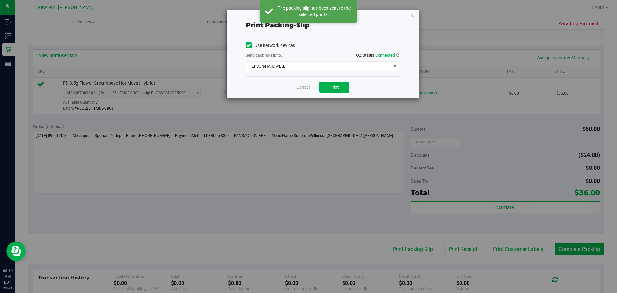
click at [300, 89] on link "Cancel" at bounding box center [302, 87] width 13 height 7
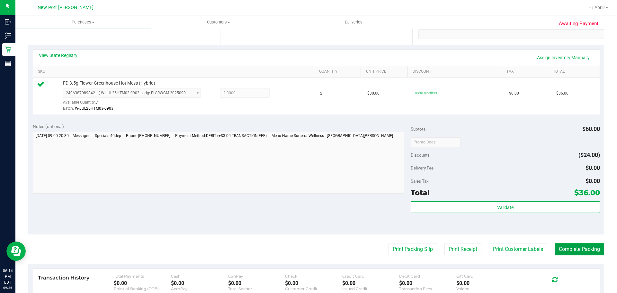
click at [565, 252] on button "Complete Packing" at bounding box center [579, 249] width 49 height 12
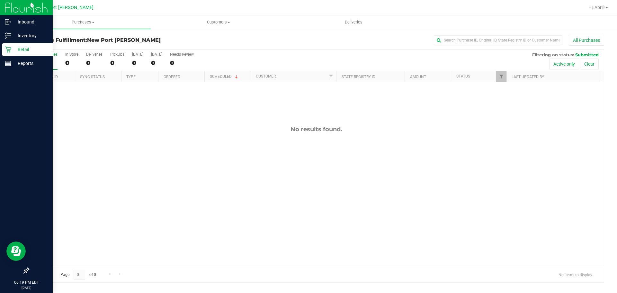
click at [27, 49] on p "Retail" at bounding box center [30, 50] width 39 height 8
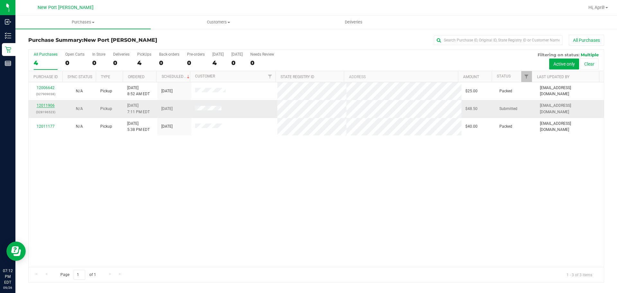
click at [45, 106] on link "12011906" at bounding box center [46, 105] width 18 height 4
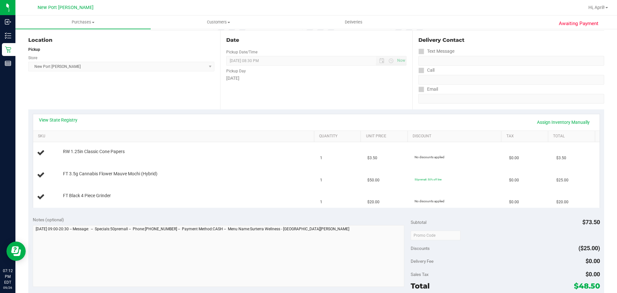
scroll to position [64, 0]
click at [68, 118] on link "View State Registry" at bounding box center [58, 119] width 39 height 6
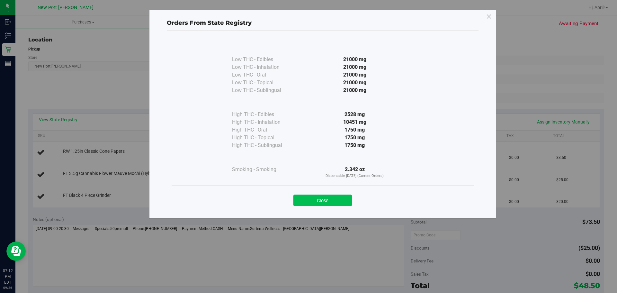
click at [328, 202] on button "Close" at bounding box center [322, 200] width 58 height 12
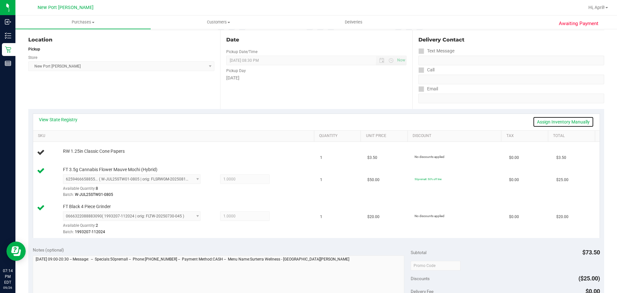
click at [560, 121] on link "Assign Inventory Manually" at bounding box center [563, 121] width 61 height 11
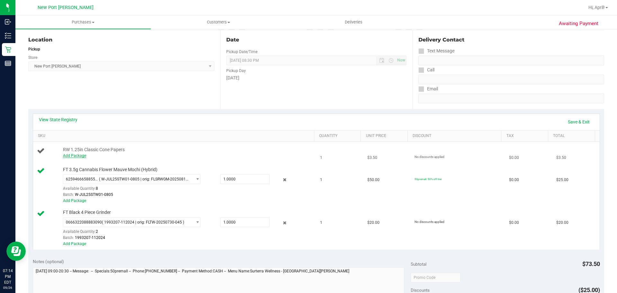
click at [82, 156] on link "Add Package" at bounding box center [74, 155] width 23 height 4
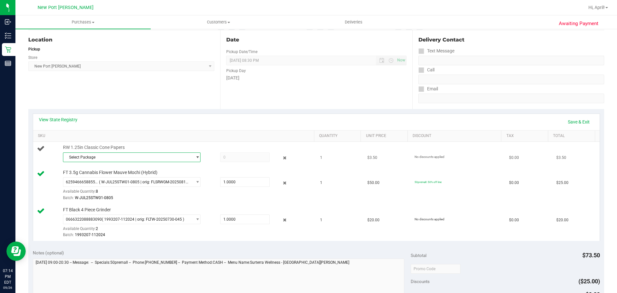
click at [94, 158] on span "Select Package" at bounding box center [127, 157] width 129 height 9
click at [98, 184] on span "9730443221973608" at bounding box center [85, 183] width 36 height 4
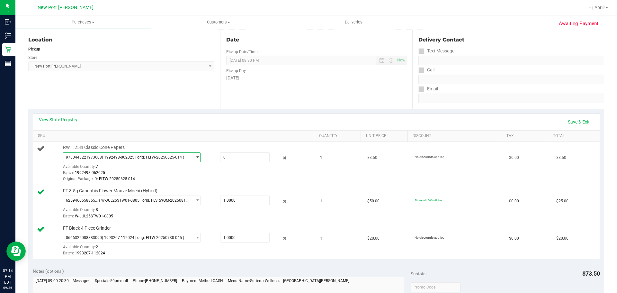
click at [227, 163] on div "9730443221973608 ( 1992498-062025 | orig: FLTW-20250625-014 ) 9730443221973608 …" at bounding box center [187, 167] width 248 height 30
click at [225, 156] on span at bounding box center [244, 157] width 49 height 10
type input "1"
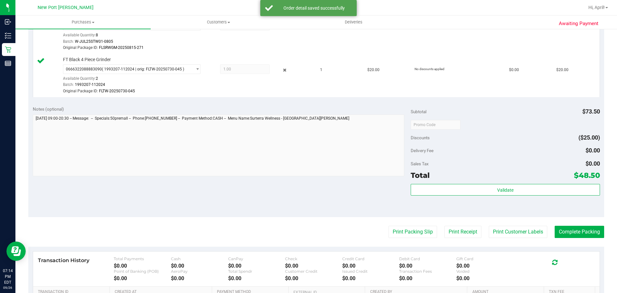
scroll to position [257, 0]
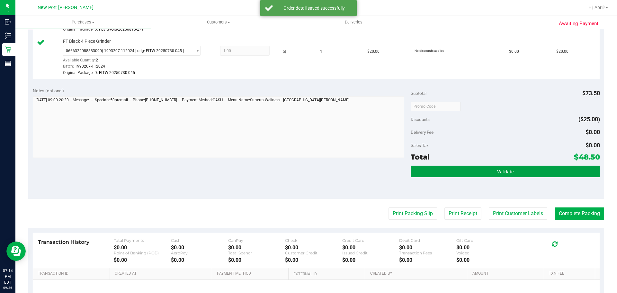
click at [501, 167] on button "Validate" at bounding box center [505, 171] width 189 height 12
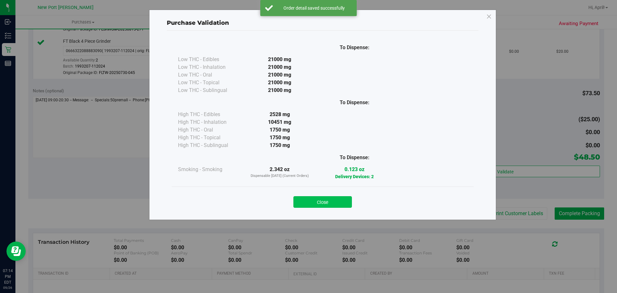
click at [343, 200] on button "Close" at bounding box center [322, 202] width 58 height 12
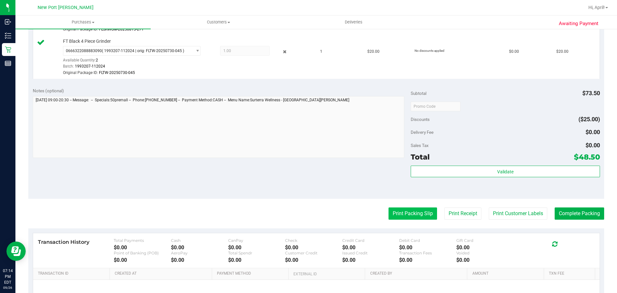
click at [409, 212] on button "Print Packing Slip" at bounding box center [412, 213] width 49 height 12
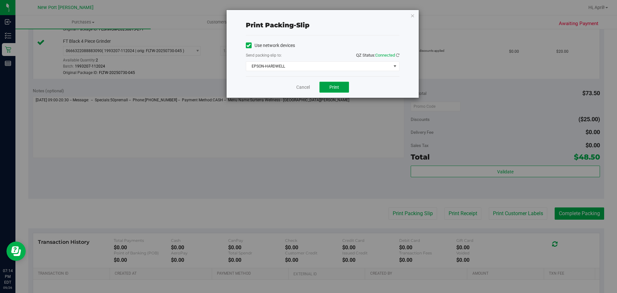
click at [339, 89] on span "Print" at bounding box center [334, 87] width 10 height 5
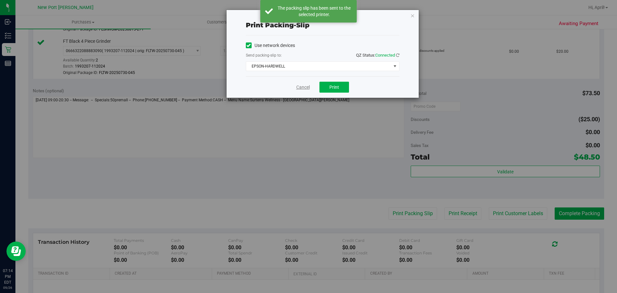
click at [305, 88] on link "Cancel" at bounding box center [302, 87] width 13 height 7
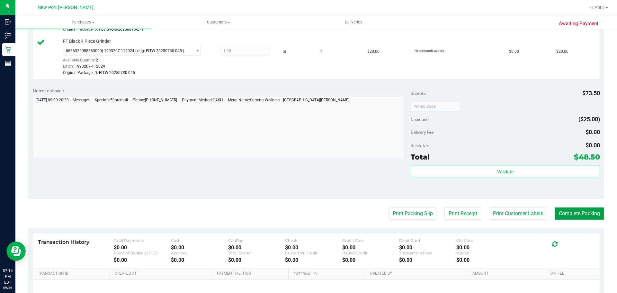
click at [574, 210] on button "Complete Packing" at bounding box center [579, 213] width 49 height 12
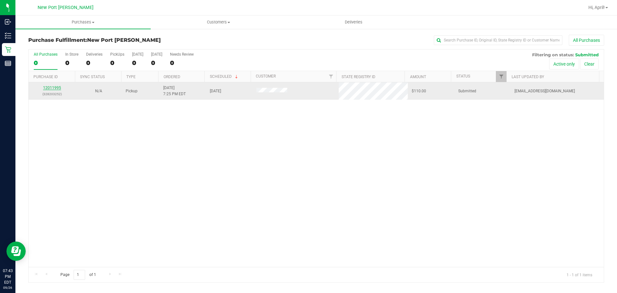
click at [55, 86] on link "12011995" at bounding box center [52, 87] width 18 height 4
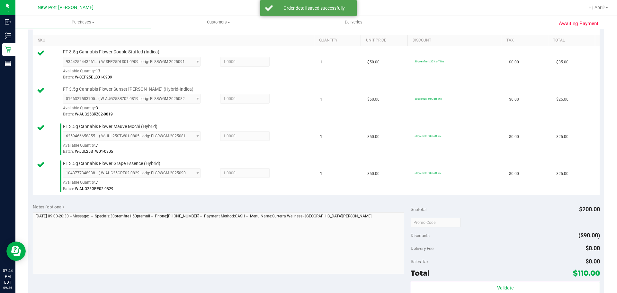
scroll to position [161, 0]
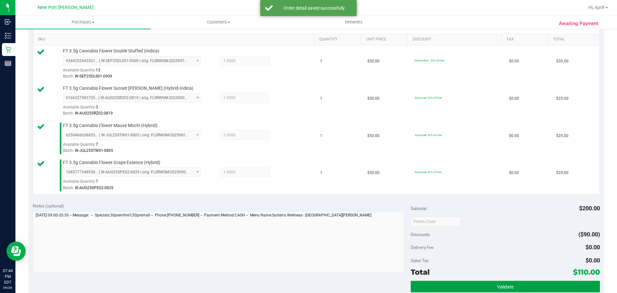
click at [511, 285] on button "Validate" at bounding box center [505, 287] width 189 height 12
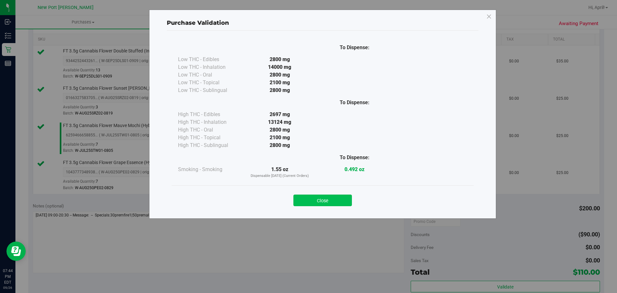
click at [328, 202] on button "Close" at bounding box center [322, 200] width 58 height 12
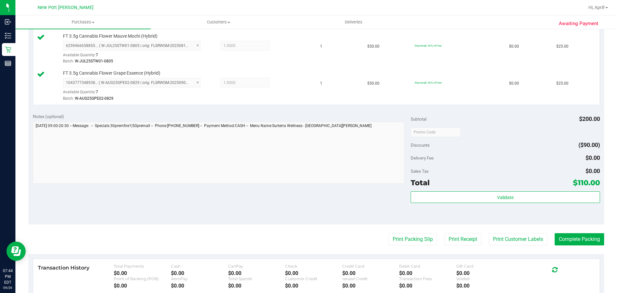
scroll to position [289, 0]
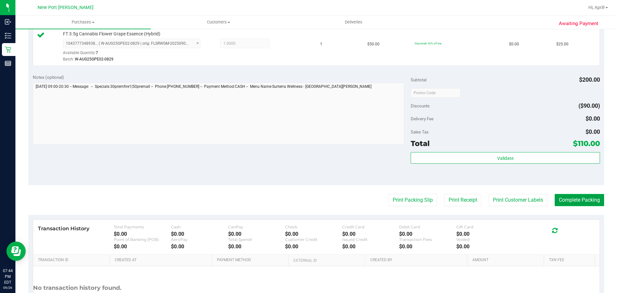
click at [566, 200] on button "Complete Packing" at bounding box center [579, 200] width 49 height 12
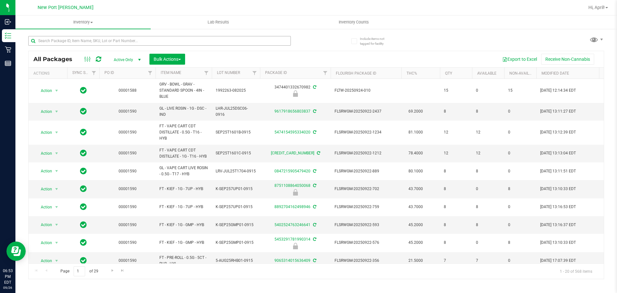
click at [61, 43] on input "text" at bounding box center [159, 41] width 263 height 10
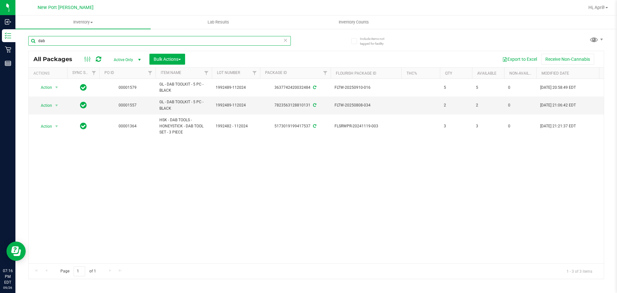
click at [85, 39] on input "dab" at bounding box center [159, 41] width 263 height 10
type input "d"
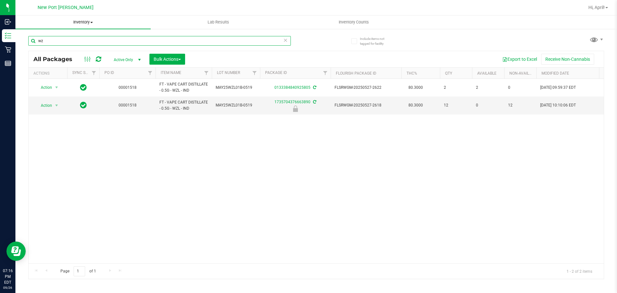
type input "w"
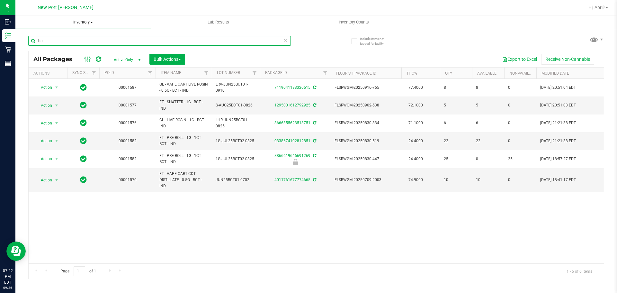
type input "b"
